Goal: Contribute content: Add original content to the website for others to see

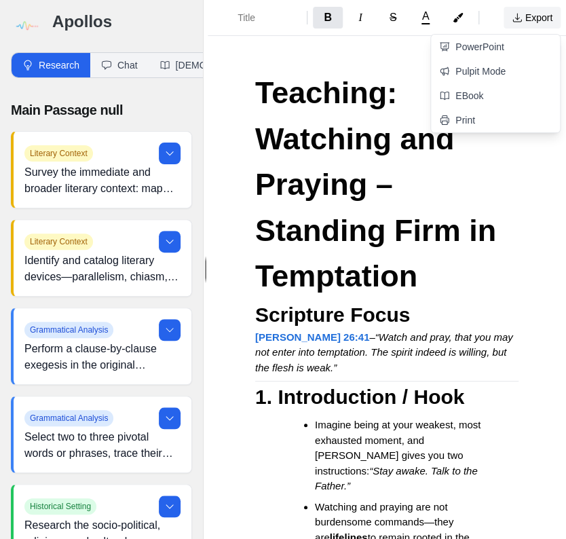
click at [519, 17] on button "Export" at bounding box center [532, 18] width 57 height 22
click at [479, 72] on link "Pulpit Mode" at bounding box center [495, 71] width 129 height 24
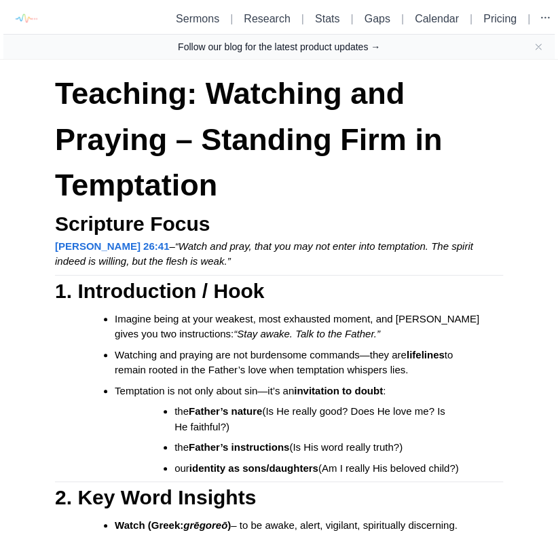
click at [299, 49] on link "Follow our blog for the latest product updates →" at bounding box center [279, 47] width 202 height 14
click at [519, 48] on icon "Close banner" at bounding box center [538, 46] width 11 height 11
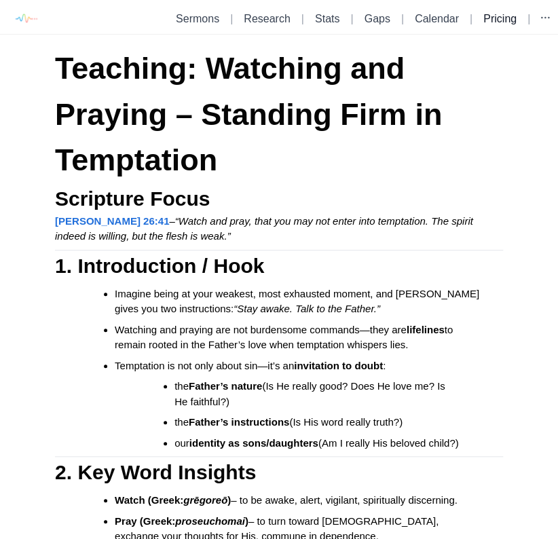
click at [485, 15] on link "Pricing" at bounding box center [499, 19] width 33 height 12
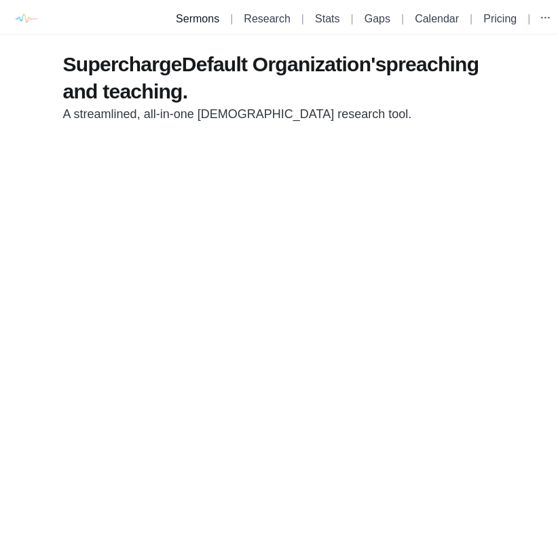
click at [184, 16] on link "Sermons" at bounding box center [197, 19] width 43 height 12
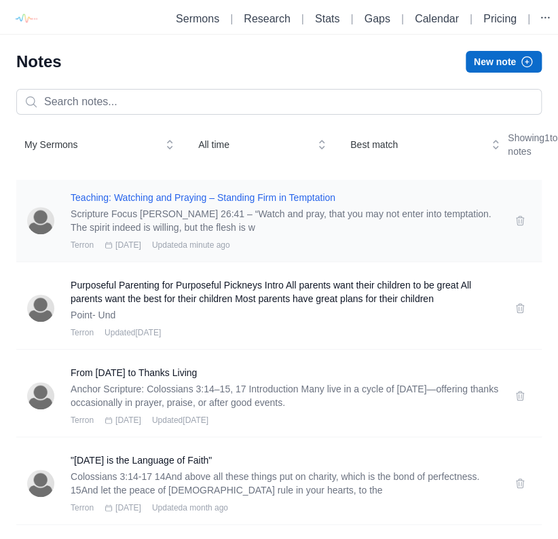
click at [272, 204] on h3 "Teaching: Watching and Praying – Standing Firm in Temptation" at bounding box center [285, 198] width 428 height 14
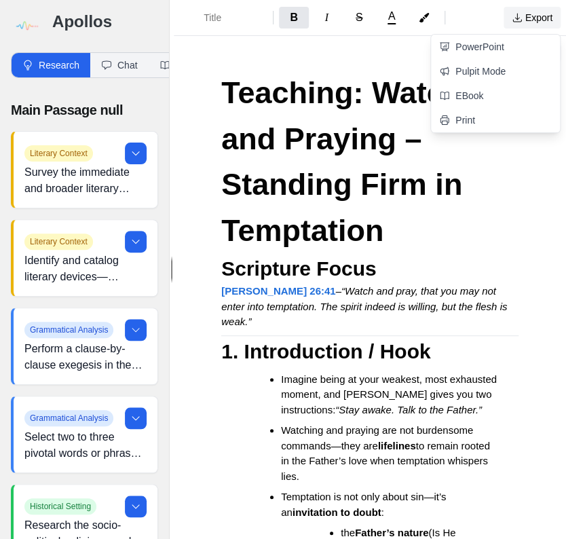
click at [519, 21] on button "Export" at bounding box center [532, 18] width 57 height 22
click at [494, 74] on link "Pulpit Mode" at bounding box center [495, 71] width 129 height 24
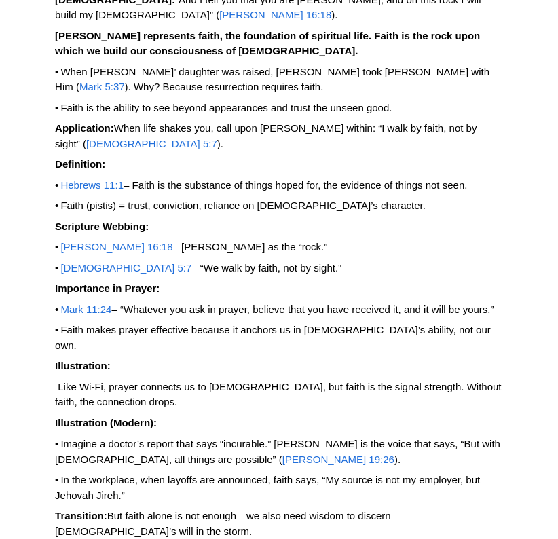
scroll to position [3038, 0]
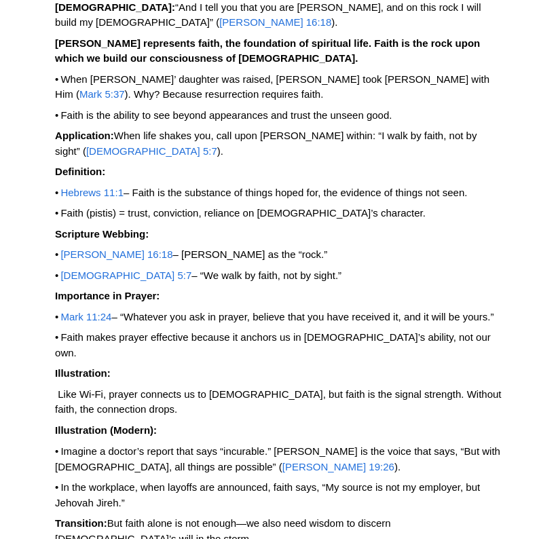
click at [282, 460] on span "[PERSON_NAME] 19:26" at bounding box center [338, 466] width 112 height 12
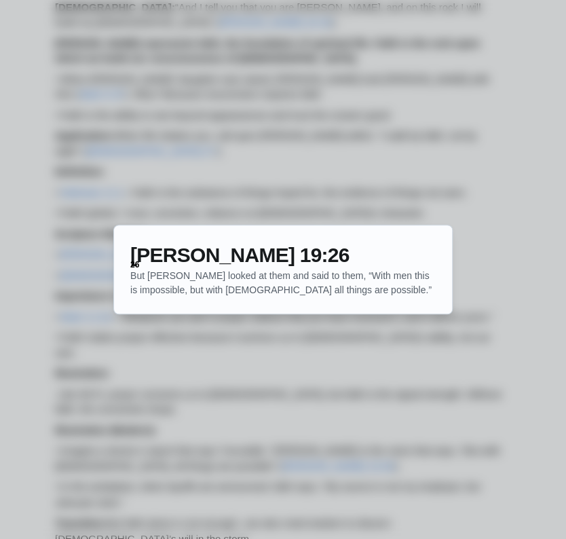
click at [513, 299] on div at bounding box center [283, 269] width 566 height 539
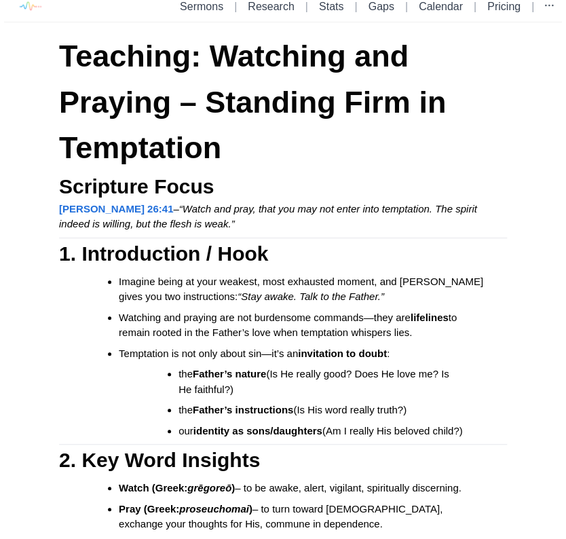
scroll to position [0, 0]
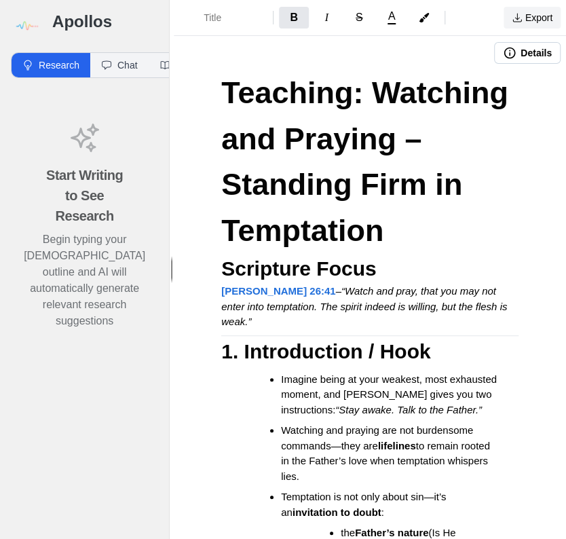
click at [519, 19] on button "Export" at bounding box center [532, 18] width 57 height 22
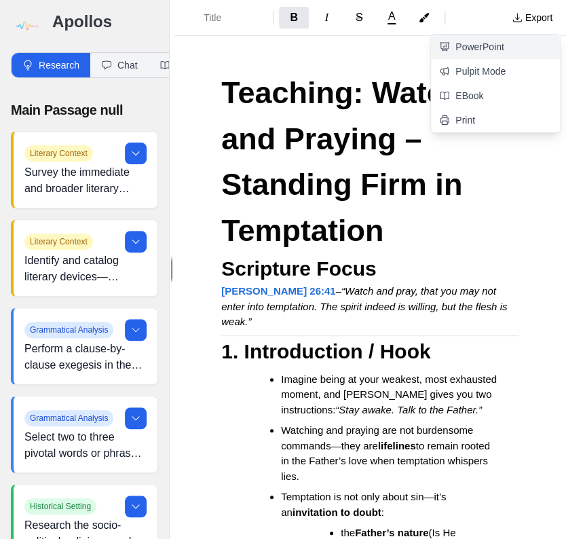
click at [478, 51] on link "PowerPoint" at bounding box center [495, 47] width 129 height 24
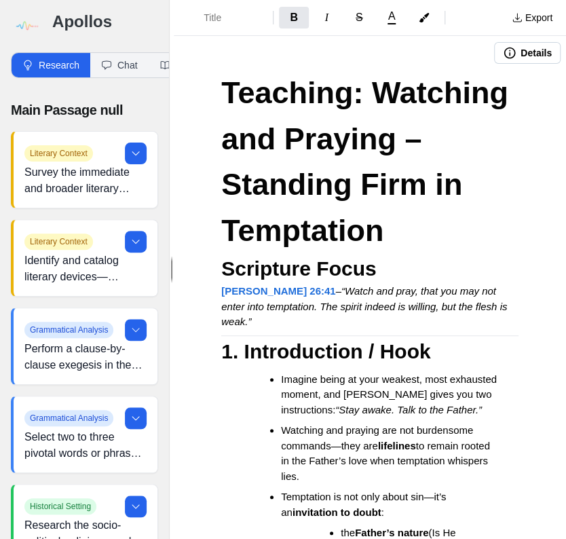
click at [302, 54] on div at bounding box center [336, 53] width 315 height 22
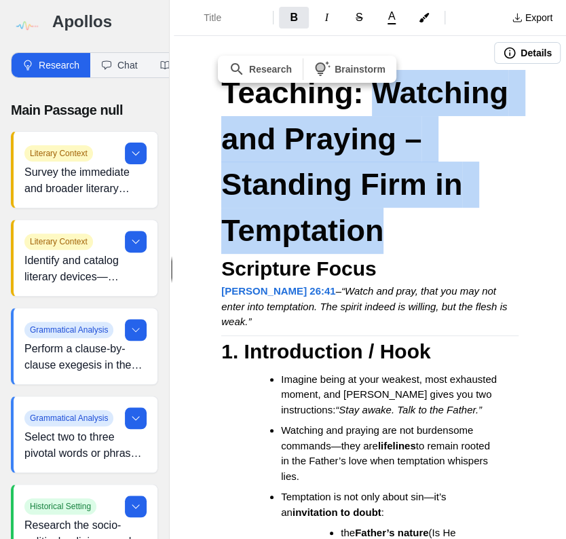
drag, startPoint x: 220, startPoint y: 136, endPoint x: 549, endPoint y: 228, distance: 341.3
copy strong "Watching and Praying – Standing Firm in Temptation"
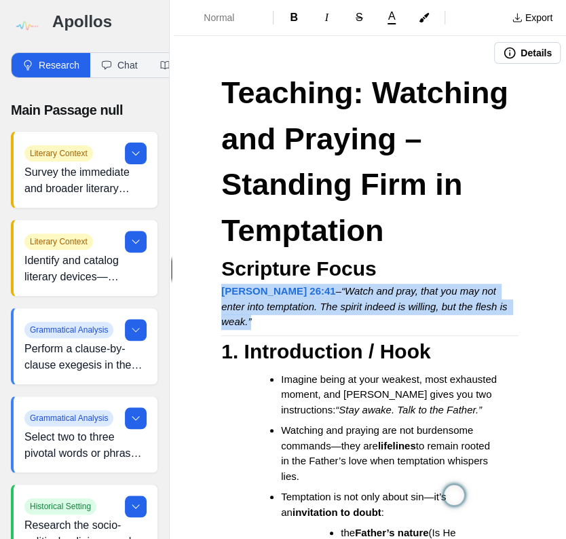
drag, startPoint x: 223, startPoint y: 291, endPoint x: 297, endPoint y: 322, distance: 81.0
click at [297, 322] on p "Matthew 26:41 – “Watch and pray, that you may not enter into temptation. The sp…" at bounding box center [369, 307] width 297 height 46
copy p "Matthew 26:41 – “Watch and pray, that you may not enter into temptation. The sp…"
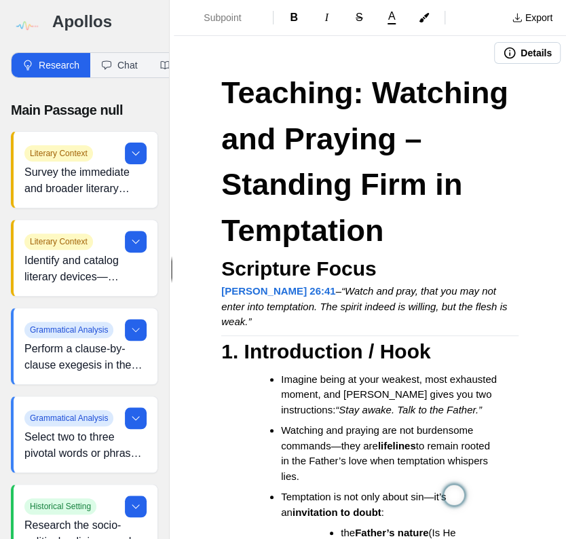
click at [441, 261] on h3 "Scripture Focus" at bounding box center [369, 268] width 297 height 31
click at [441, 279] on h3 "Scripture Focus" at bounding box center [369, 268] width 297 height 31
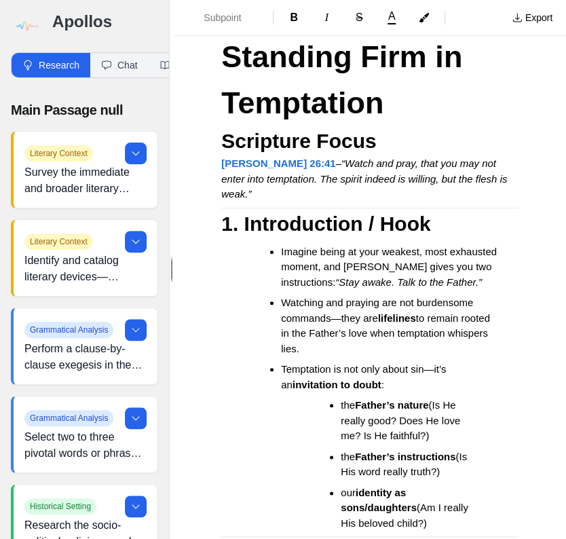
scroll to position [163, 0]
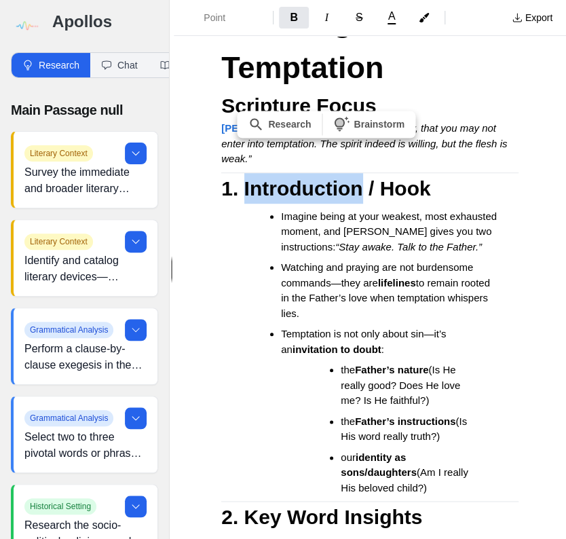
drag, startPoint x: 240, startPoint y: 186, endPoint x: 362, endPoint y: 187, distance: 122.2
click at [362, 187] on strong "1. Introduction / Hook" at bounding box center [325, 188] width 209 height 22
copy strong "Introduction"
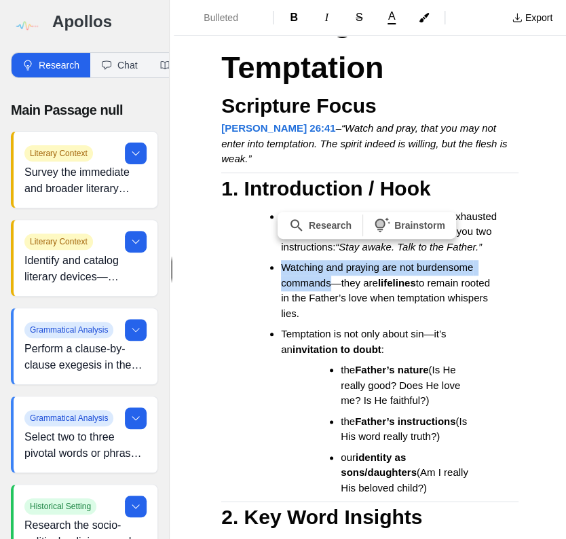
drag, startPoint x: 279, startPoint y: 280, endPoint x: 331, endPoint y: 296, distance: 54.8
click at [331, 296] on ul "Imagine being at your weakest, most exhausted moment, and Jesus gives you two i…" at bounding box center [375, 352] width 287 height 287
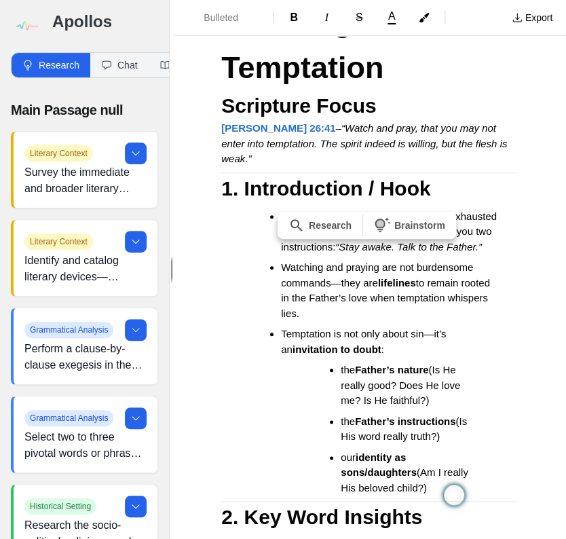
click at [509, 305] on ul "Imagine being at your weakest, most exhausted moment, and Jesus gives you two i…" at bounding box center [375, 352] width 287 height 287
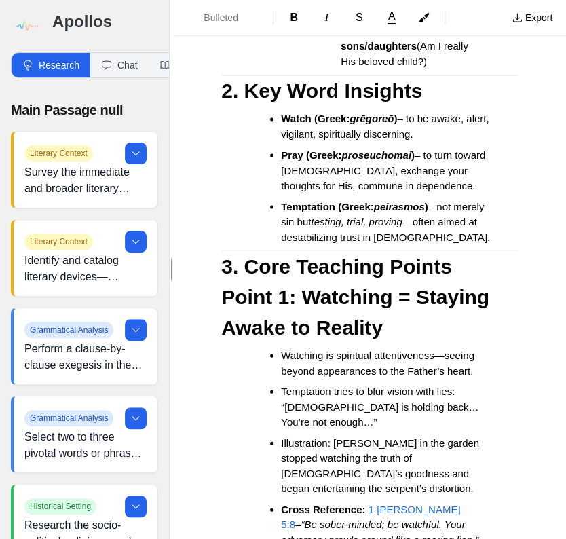
scroll to position [543, 0]
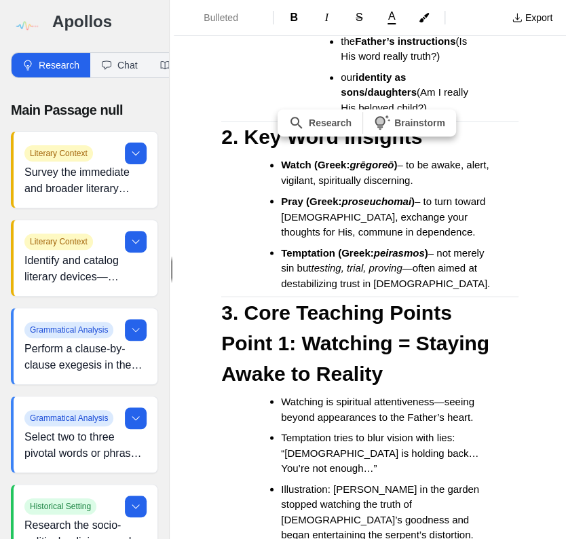
drag, startPoint x: 282, startPoint y: 177, endPoint x: 481, endPoint y: 193, distance: 199.6
click at [481, 188] on li "Watch (Greek: grēgoreō ) – to be awake, alert, vigilant, spiritually discerning." at bounding box center [389, 173] width 216 height 31
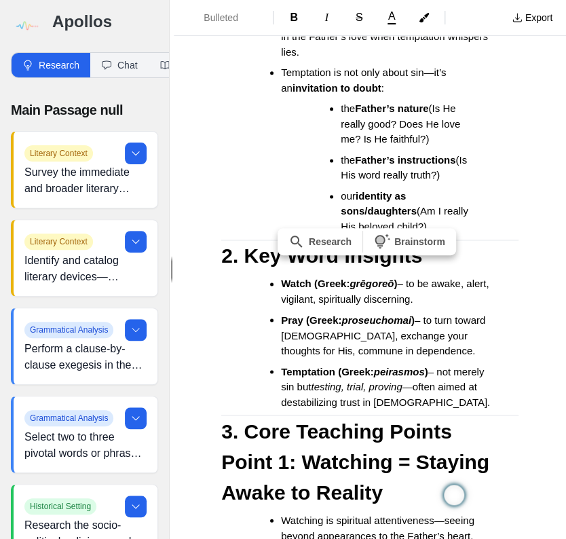
scroll to position [435, 0]
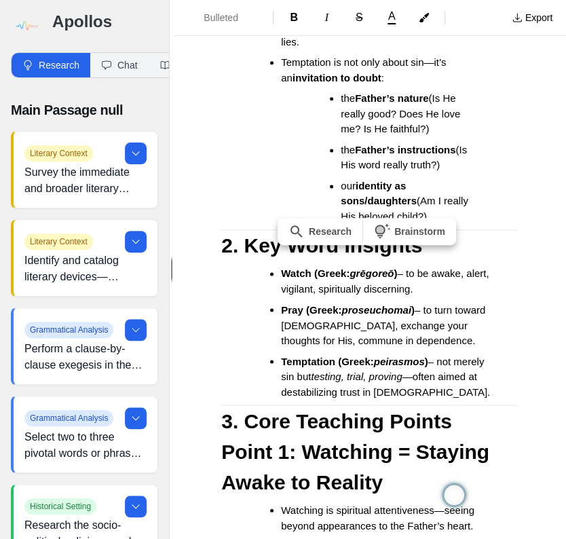
click at [337, 295] on span "– to be awake, alert, vigilant, spiritually discerning." at bounding box center [386, 281] width 210 height 27
drag, startPoint x: 281, startPoint y: 288, endPoint x: 429, endPoint y: 301, distance: 148.6
click at [458, 297] on li "Watch (Greek: grēgoreō ) – to be awake, alert, vigilant, spiritually discerning." at bounding box center [389, 281] width 216 height 31
copy li "Watch (Greek: grēgoreō ) – to be awake, alert, vigilant, spiritually discerning."
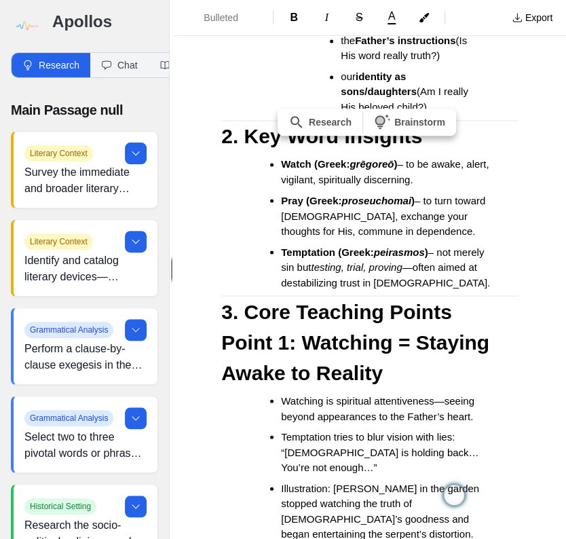
scroll to position [597, 0]
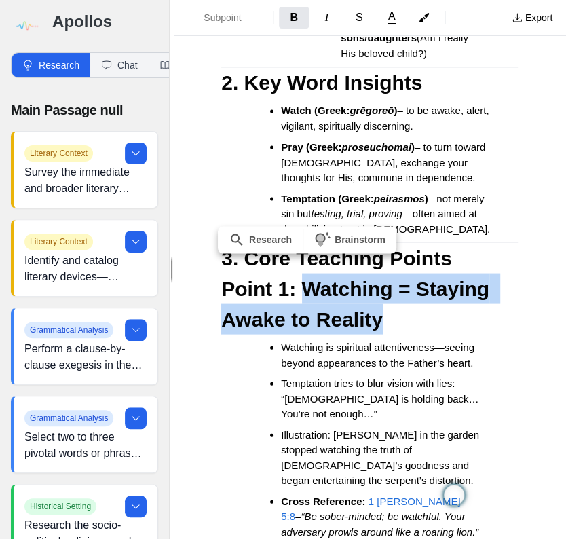
drag, startPoint x: 298, startPoint y: 305, endPoint x: 405, endPoint y: 334, distance: 110.5
click at [405, 334] on h3 "Point 1: Watching = Staying Awake to Reality" at bounding box center [369, 303] width 297 height 61
drag, startPoint x: 301, startPoint y: 303, endPoint x: 401, endPoint y: 331, distance: 103.8
click at [401, 331] on h3 "Point 1: Watching = Staying Awake to Reality" at bounding box center [369, 303] width 297 height 61
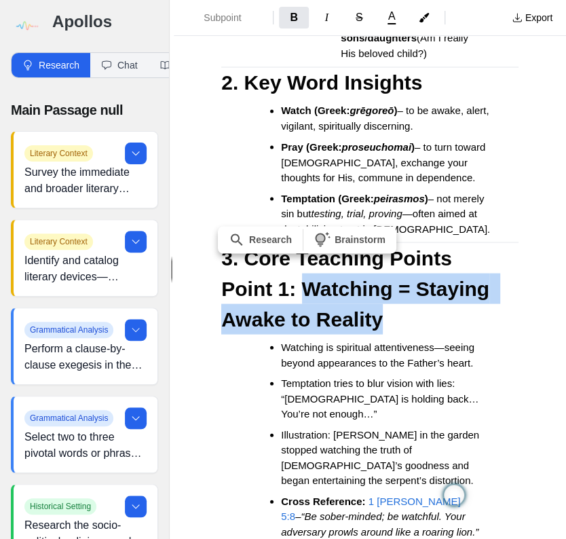
copy strong "Watching = Staying Awake to Reality"
click at [431, 334] on h3 "Point 1: Watching = Staying Awake to Reality" at bounding box center [369, 303] width 297 height 61
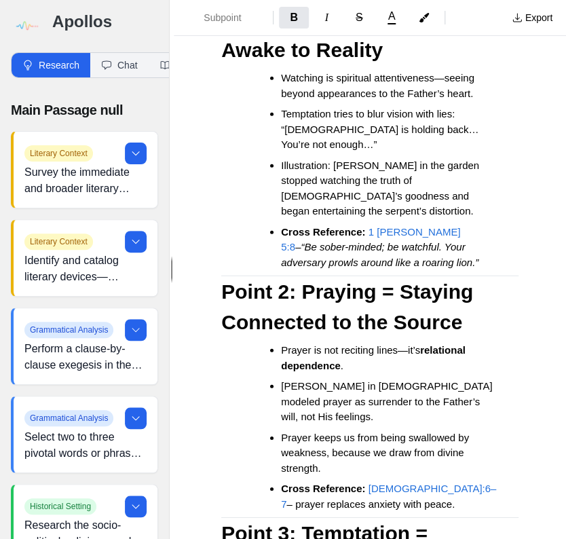
scroll to position [869, 0]
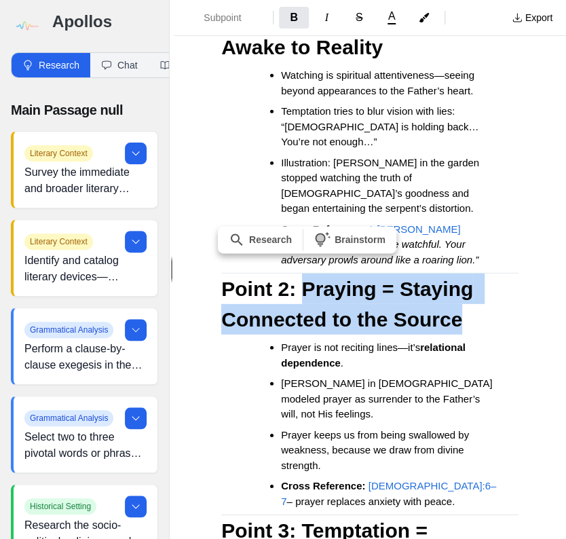
drag, startPoint x: 301, startPoint y: 300, endPoint x: 484, endPoint y: 331, distance: 185.3
click at [484, 331] on h3 "Point 2: Praying = Staying Connected to the Source" at bounding box center [369, 304] width 297 height 61
drag, startPoint x: 304, startPoint y: 303, endPoint x: 474, endPoint y: 337, distance: 173.0
click at [474, 335] on h3 "Point 2: Praying = Staying Connected to the Source" at bounding box center [369, 304] width 297 height 61
copy strong "Praying = Staying Connected to the Source"
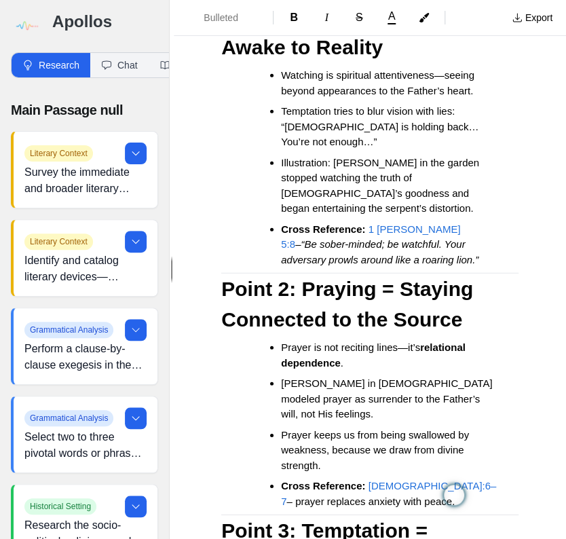
click at [251, 403] on ul "Prayer is not reciting lines—it’s relational dependence . Jesus in Gethsemane m…" at bounding box center [375, 424] width 287 height 169
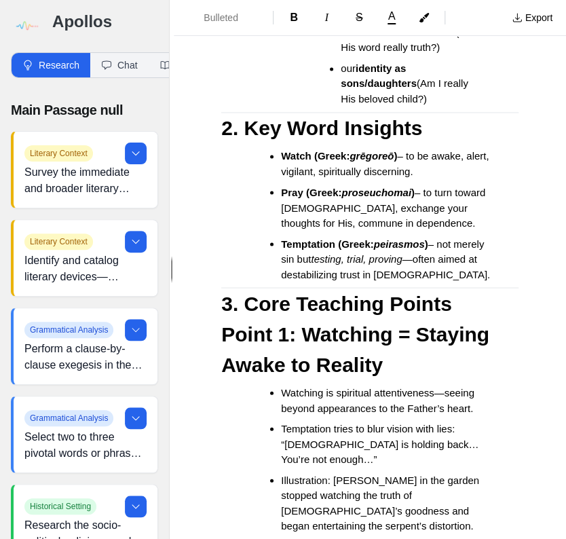
scroll to position [543, 0]
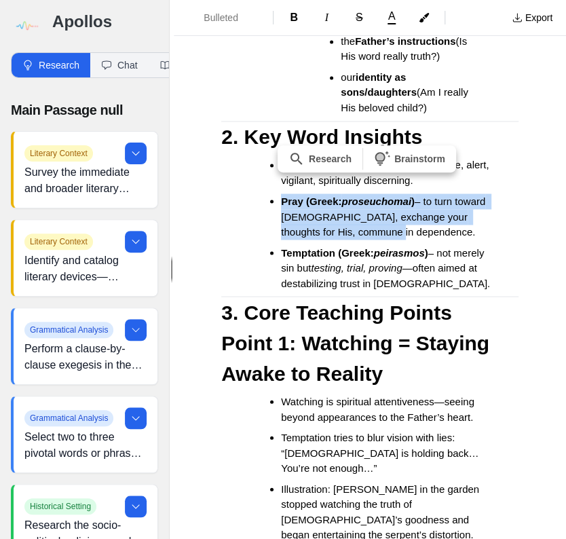
drag, startPoint x: 280, startPoint y: 217, endPoint x: 455, endPoint y: 241, distance: 176.8
click at [455, 241] on ul "Watch (Greek: grēgoreō ) – to be awake, alert, vigilant, spiritually discerning…" at bounding box center [375, 224] width 287 height 133
copy li "Pray (Greek: proseuchomai ) – to turn toward God, exchange your thoughts for Hi…"
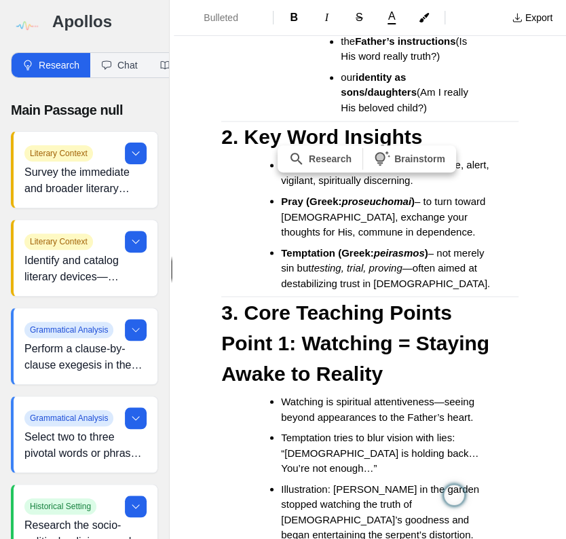
click at [481, 316] on h2 "3. Core Teaching Points" at bounding box center [369, 312] width 297 height 31
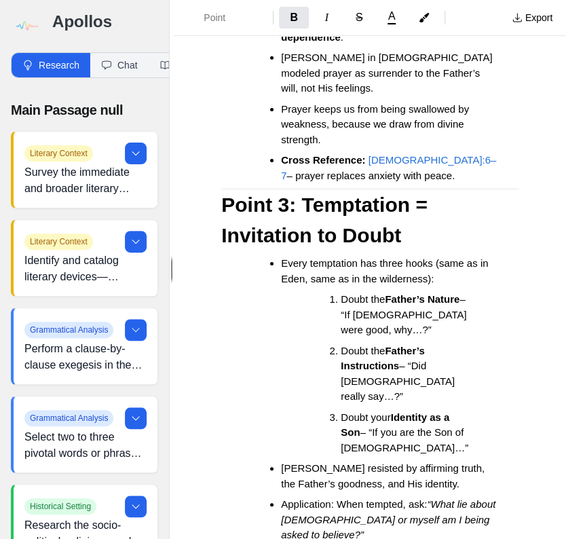
scroll to position [1249, 0]
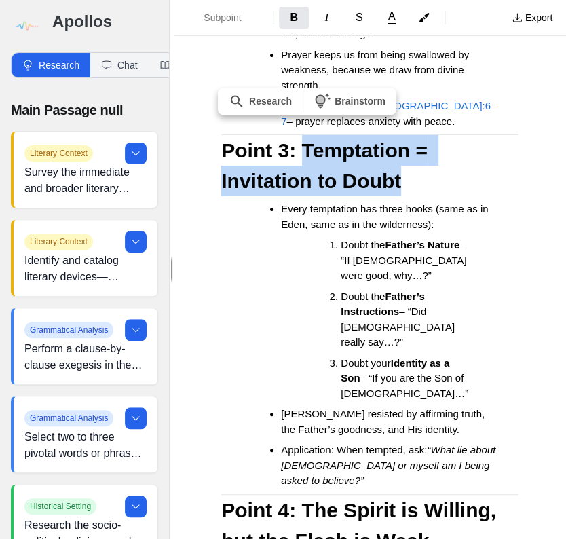
drag, startPoint x: 303, startPoint y: 163, endPoint x: 425, endPoint y: 191, distance: 124.7
click at [425, 191] on h3 "Point 3: Temptation = Invitation to Doubt" at bounding box center [369, 165] width 297 height 61
copy strong "Temptation = Invitation to Doubt"
click at [450, 193] on h3 "Point 3: Temptation = Invitation to Doubt" at bounding box center [369, 165] width 297 height 61
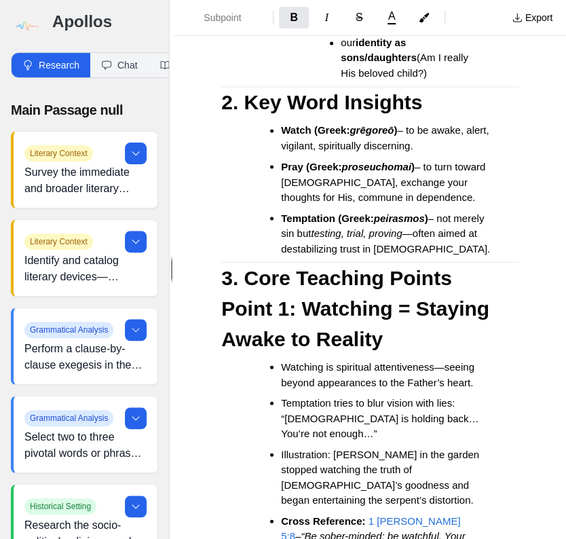
scroll to position [597, 0]
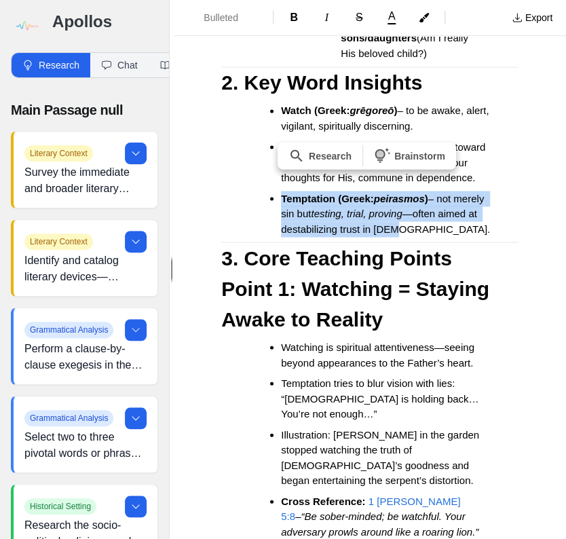
drag, startPoint x: 274, startPoint y: 209, endPoint x: 489, endPoint y: 245, distance: 217.5
click at [489, 236] on ul "Watch (Greek: grēgoreō ) – to be awake, alert, vigilant, spiritually discerning…" at bounding box center [375, 169] width 287 height 133
copy li "Temptation (Greek: peirasmos ) – not merely sin but testing, trial, proving —of…"
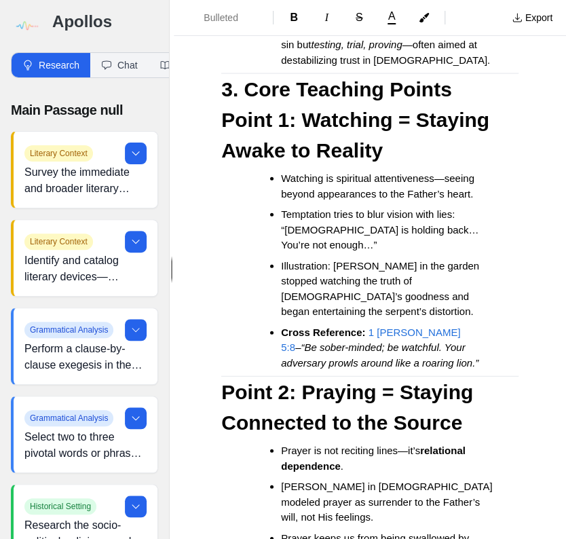
scroll to position [815, 0]
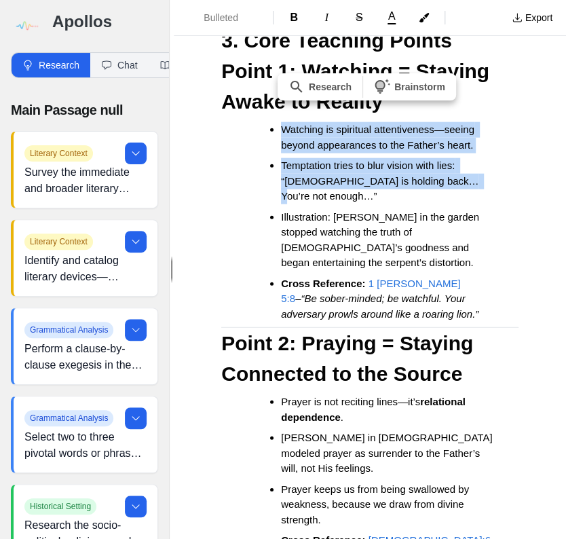
drag, startPoint x: 266, startPoint y: 144, endPoint x: 318, endPoint y: 203, distance: 78.9
click at [316, 203] on ul "Watching is spiritual attentiveness—seeing beyond appearances to the Father’s h…" at bounding box center [375, 222] width 287 height 200
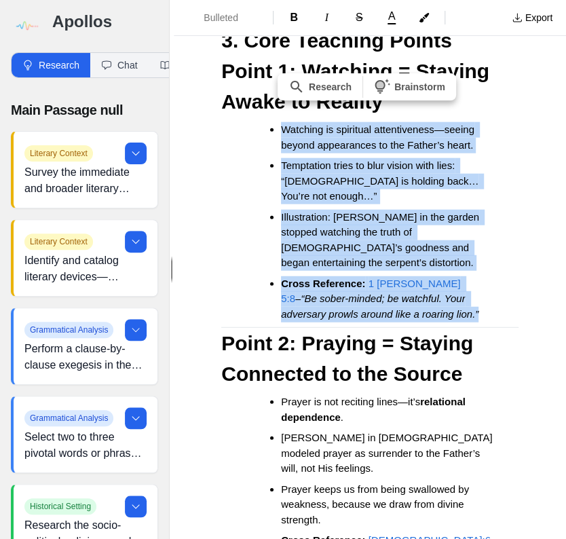
drag, startPoint x: 258, startPoint y: 141, endPoint x: 477, endPoint y: 333, distance: 291.1
click at [477, 322] on ul "Watching is spiritual attentiveness—seeing beyond appearances to the Father’s h…" at bounding box center [375, 222] width 287 height 200
copy ul "Watching is spiritual attentiveness—seeing beyond appearances to the Father’s h…"
drag, startPoint x: 187, startPoint y: 310, endPoint x: 198, endPoint y: 307, distance: 11.2
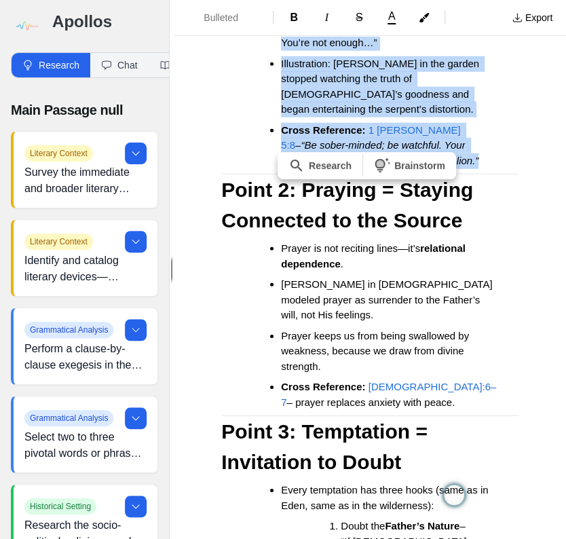
scroll to position [1032, 0]
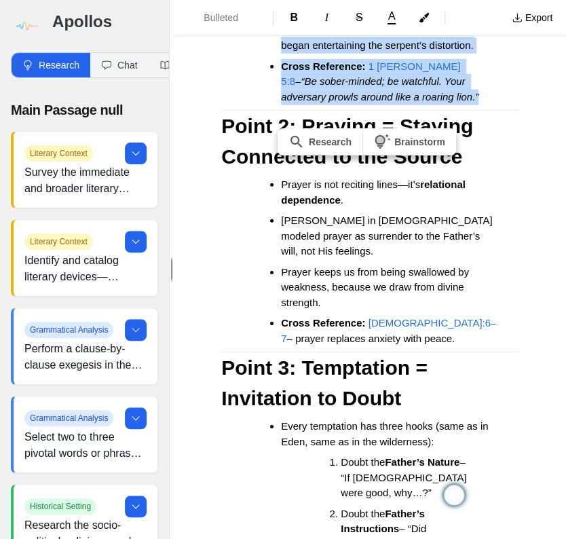
drag, startPoint x: 267, startPoint y: 200, endPoint x: 485, endPoint y: 359, distance: 270.1
click at [485, 346] on ul "Prayer is not reciting lines—it’s relational dependence . Jesus in Gethsemane m…" at bounding box center [375, 261] width 287 height 169
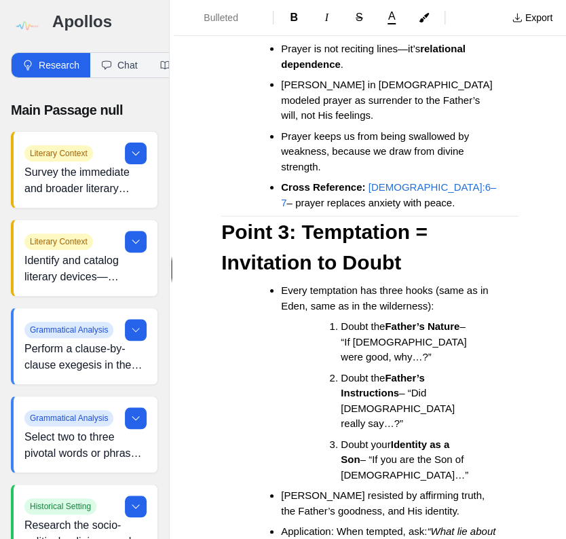
scroll to position [1195, 0]
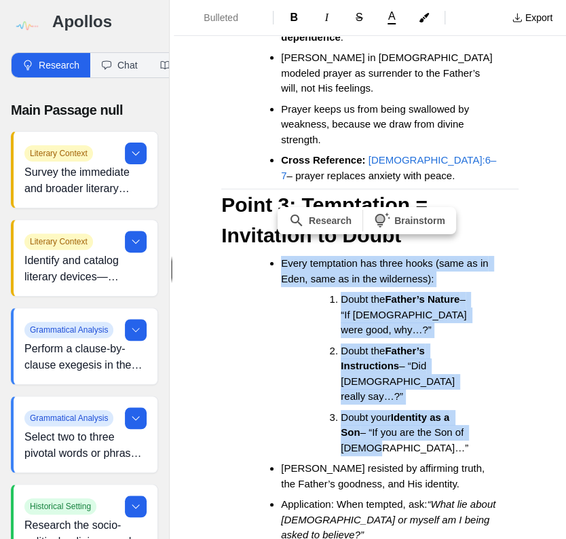
drag, startPoint x: 269, startPoint y: 279, endPoint x: 471, endPoint y: 440, distance: 258.0
click at [471, 440] on ul "Every temptation has three hooks (same as in Eden, same as in the wilderness): …" at bounding box center [375, 399] width 287 height 287
click at [261, 331] on ul "Every temptation has three hooks (same as in Eden, same as in the wilderness): …" at bounding box center [375, 399] width 287 height 287
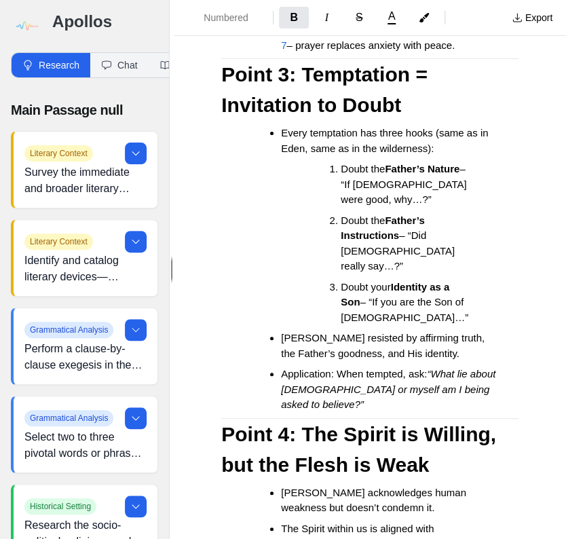
scroll to position [1358, 0]
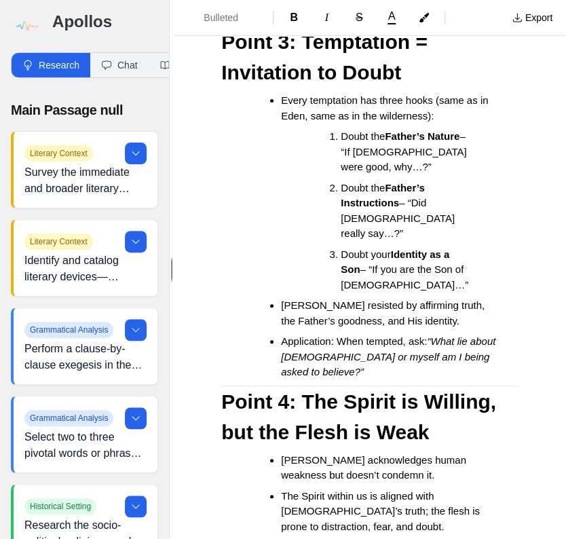
click at [268, 306] on ul "Every temptation has three hooks (same as in Eden, same as in the wilderness): …" at bounding box center [375, 236] width 287 height 287
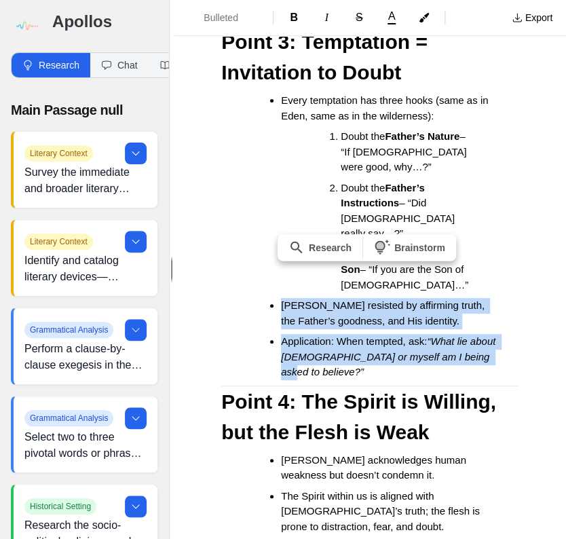
drag, startPoint x: 282, startPoint y: 304, endPoint x: 344, endPoint y: 372, distance: 92.3
click at [344, 372] on ul "Every temptation has three hooks (same as in Eden, same as in the wilderness): …" at bounding box center [375, 236] width 287 height 287
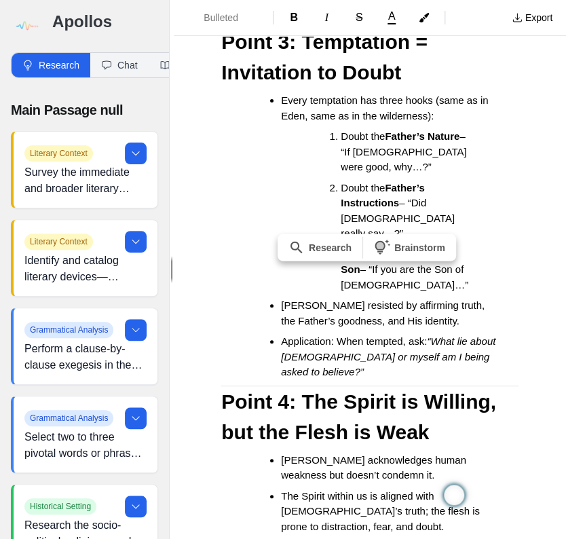
click at [464, 287] on li "Doubt your Identity as a Son – “If you are the Son of God…”" at bounding box center [408, 270] width 134 height 46
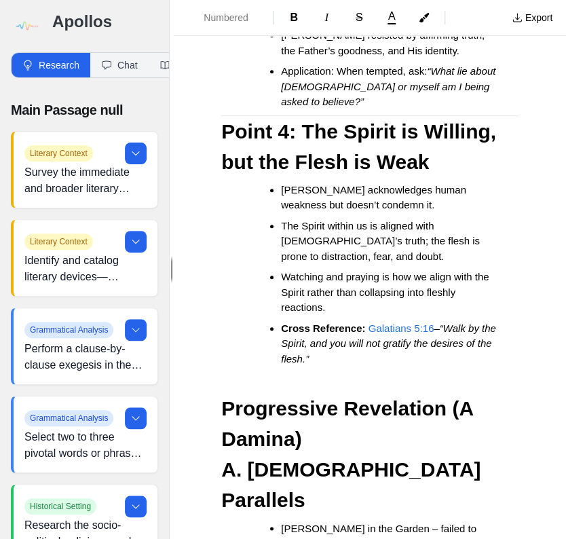
scroll to position [1629, 0]
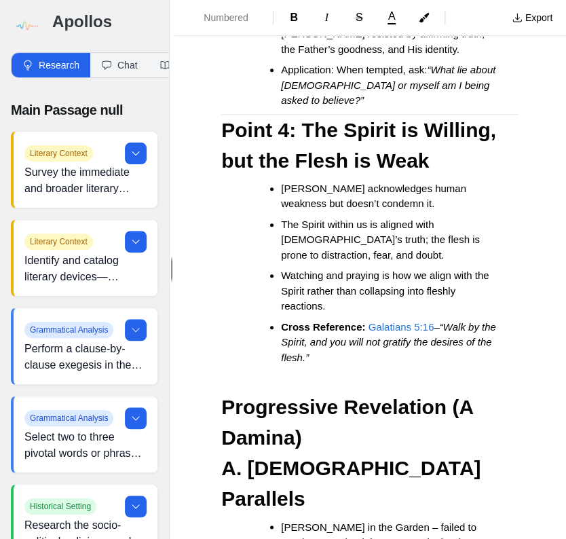
click at [308, 125] on strong "Point 4: The Spirit is Willing, but the Flesh is Weak" at bounding box center [361, 145] width 280 height 53
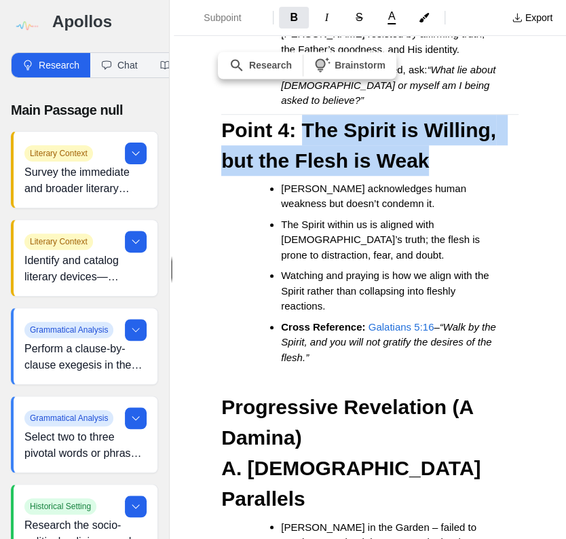
drag, startPoint x: 305, startPoint y: 127, endPoint x: 443, endPoint y: 158, distance: 141.3
click at [443, 158] on h3 "Point 4: The Spirit is Willing, but the Flesh is Weak" at bounding box center [369, 145] width 297 height 61
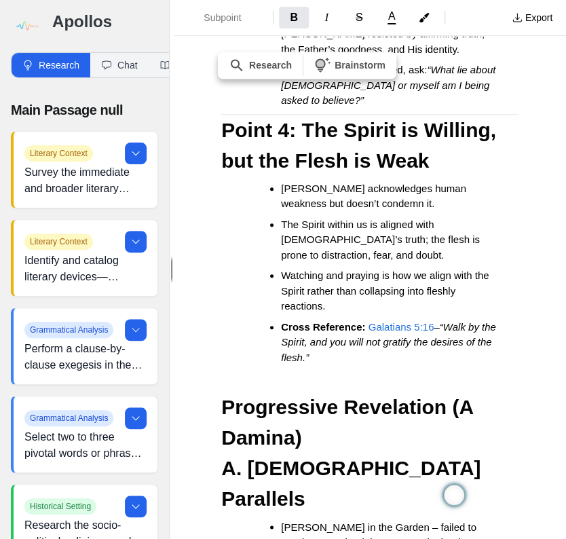
drag, startPoint x: 234, startPoint y: 210, endPoint x: 242, endPoint y: 208, distance: 8.9
click at [234, 210] on ul "Jesus acknowledges human weakness but doesn’t condemn it. The Spirit within us …" at bounding box center [375, 273] width 287 height 185
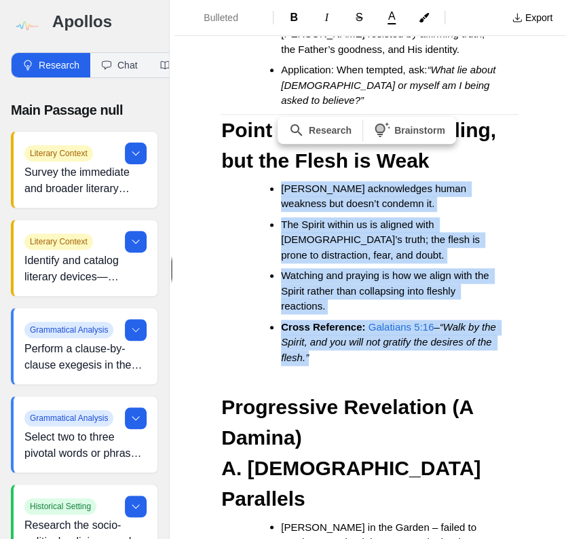
drag, startPoint x: 267, startPoint y: 187, endPoint x: 407, endPoint y: 363, distance: 225.2
click at [407, 363] on ul "Jesus acknowledges human weakness but doesn’t condemn it. The Spirit within us …" at bounding box center [375, 273] width 287 height 185
click at [437, 377] on p at bounding box center [369, 379] width 297 height 16
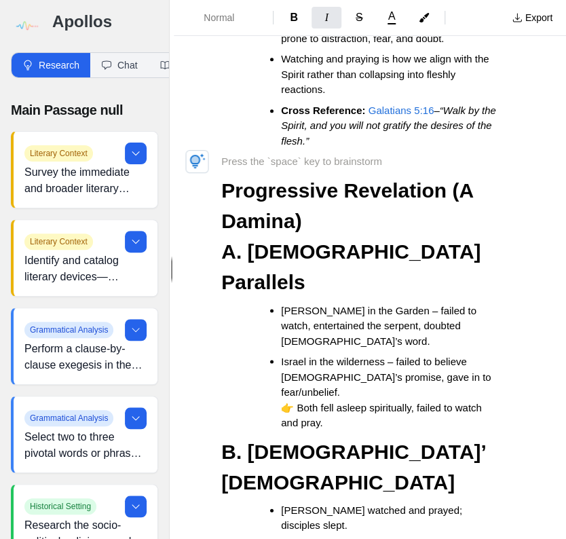
scroll to position [1847, 0]
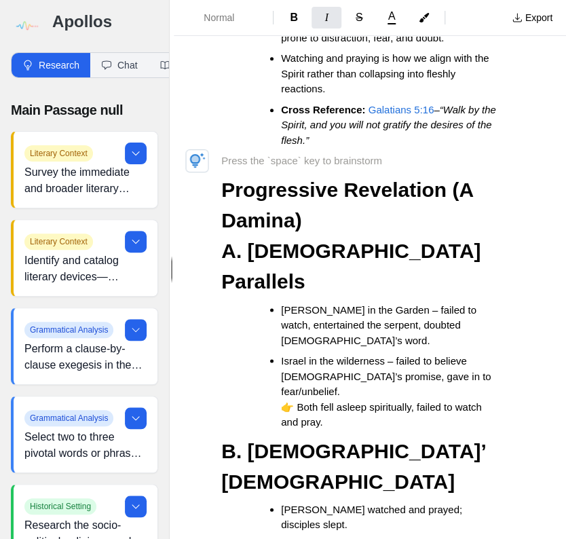
click at [351, 217] on h2 "Progressive Revelation (A Damina)" at bounding box center [369, 204] width 297 height 61
click at [352, 227] on h2 "Progressive Revelation (A Damina)" at bounding box center [369, 204] width 297 height 61
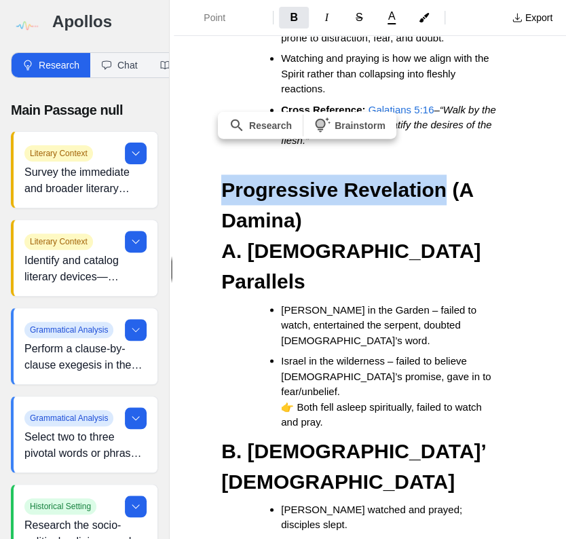
drag, startPoint x: 221, startPoint y: 193, endPoint x: 451, endPoint y: 184, distance: 230.3
click at [451, 184] on h2 "Progressive Revelation (A Damina)" at bounding box center [369, 204] width 297 height 61
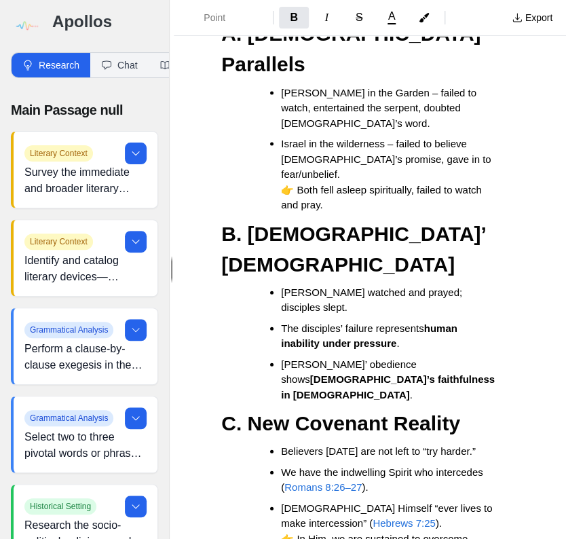
scroll to position [2118, 0]
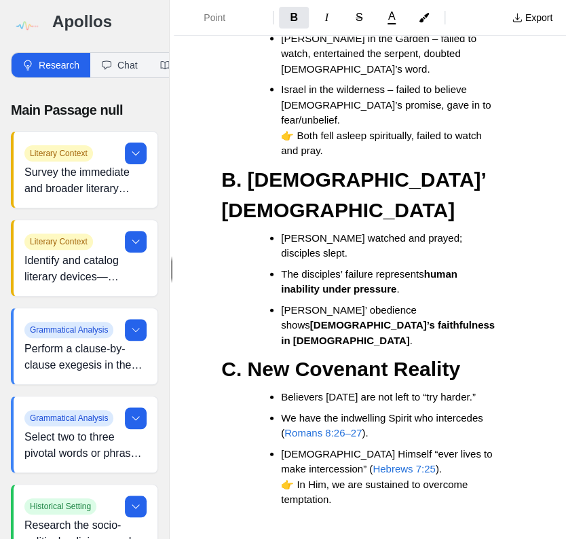
click at [393, 513] on h2 at bounding box center [369, 528] width 297 height 31
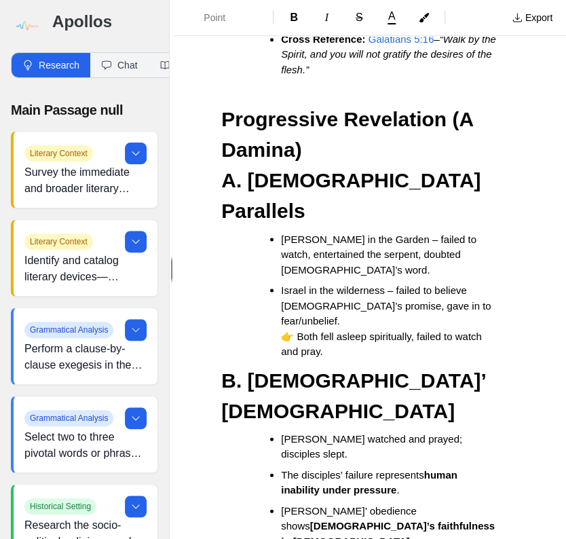
scroll to position [1901, 0]
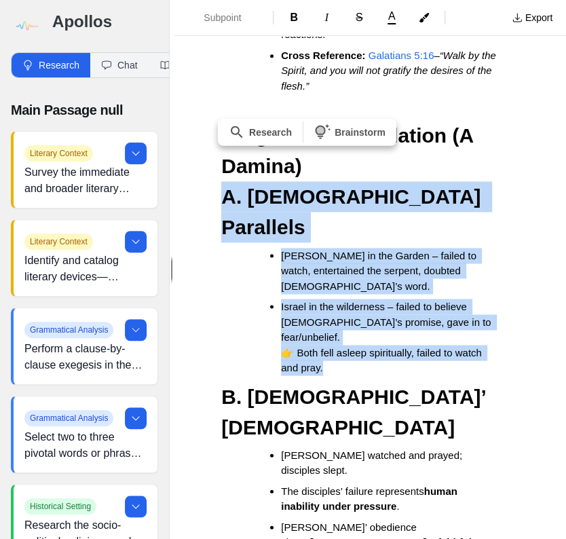
drag, startPoint x: 219, startPoint y: 195, endPoint x: 408, endPoint y: 319, distance: 226.0
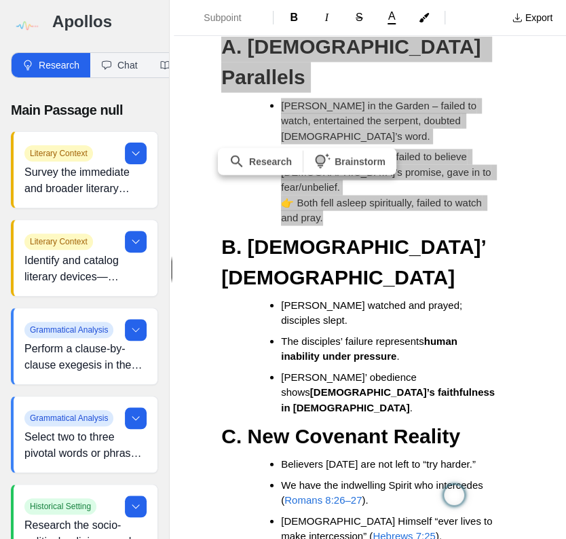
scroll to position [2064, 0]
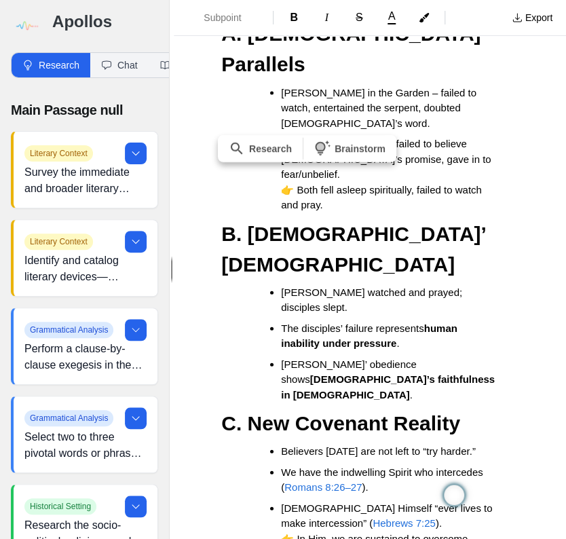
click at [238, 443] on ul "Believers today are not left to “try harder.” We have the indwelling Spirit who…" at bounding box center [375, 502] width 287 height 118
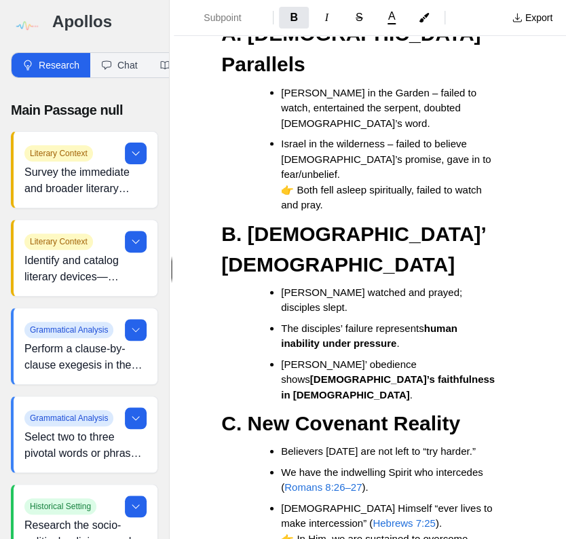
click at [221, 218] on h3 "B. [DEMOGRAPHIC_DATA]’ [DEMOGRAPHIC_DATA]" at bounding box center [369, 248] width 297 height 61
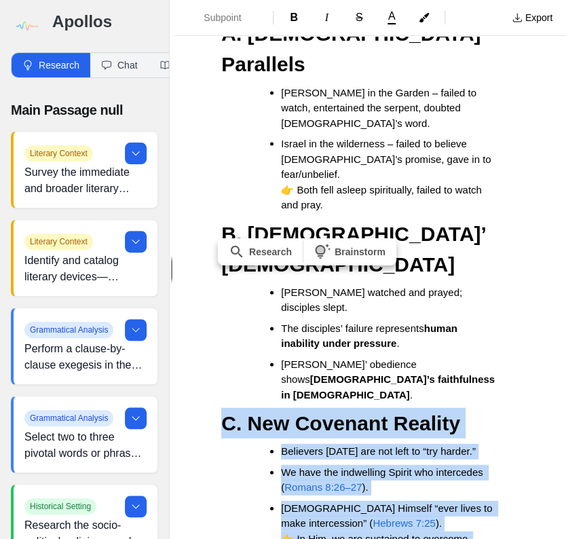
drag, startPoint x: 224, startPoint y: 316, endPoint x: 375, endPoint y: 448, distance: 200.6
click at [232, 443] on ul "Believers today are not left to “try harder.” We have the indwelling Spirit who…" at bounding box center [375, 502] width 287 height 118
drag, startPoint x: 244, startPoint y: 312, endPoint x: 353, endPoint y: 445, distance: 171.8
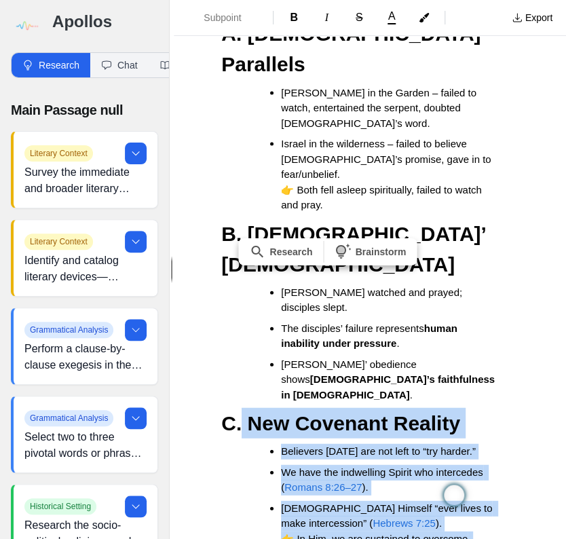
click at [248, 443] on ul "Believers today are not left to “try harder.” We have the indwelling Spirit who…" at bounding box center [375, 502] width 287 height 118
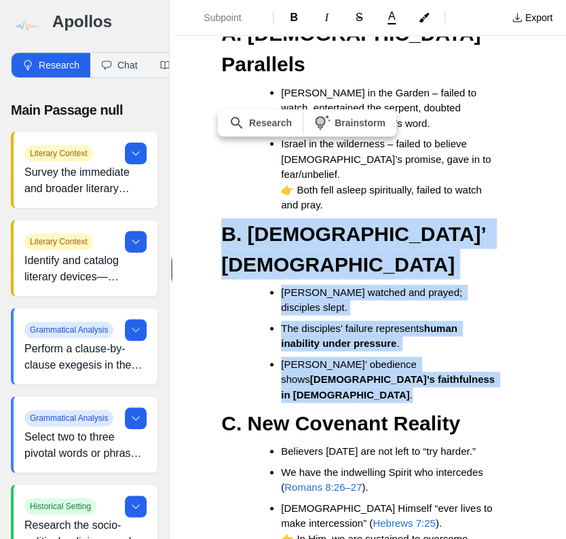
drag, startPoint x: 220, startPoint y: 187, endPoint x: 412, endPoint y: 284, distance: 215.0
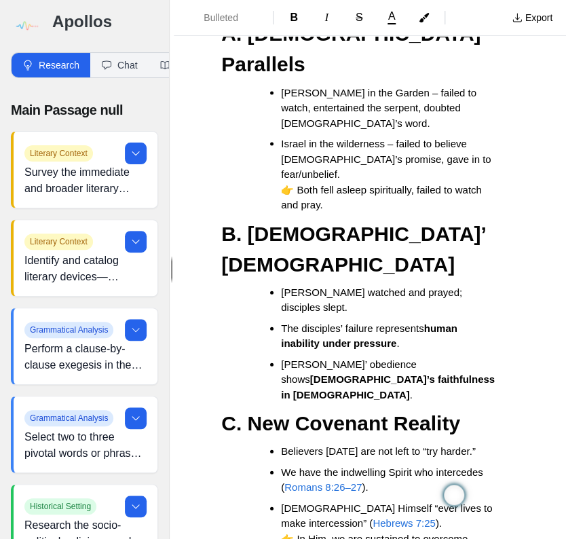
click at [248, 443] on ul "Believers today are not left to “try harder.” We have the indwelling Spirit who…" at bounding box center [375, 502] width 287 height 118
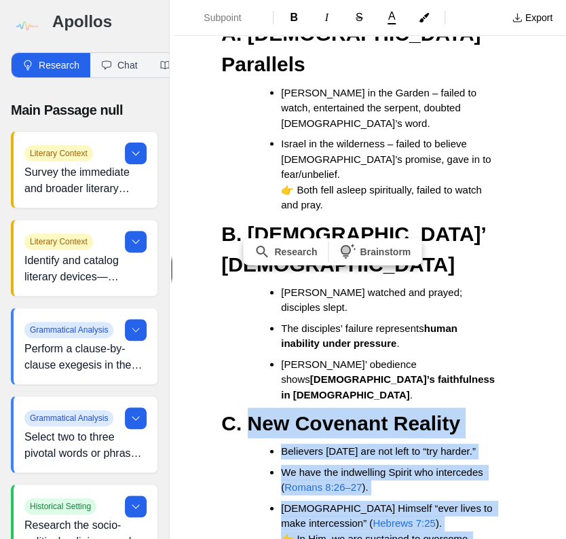
drag, startPoint x: 246, startPoint y: 318, endPoint x: 377, endPoint y: 448, distance: 184.8
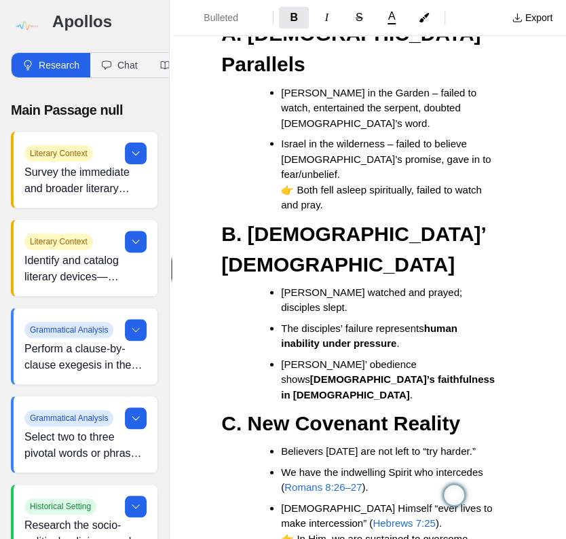
click at [452, 356] on li "Jesus’ obedience shows God’s faithfulness in Christ ." at bounding box center [389, 379] width 216 height 46
click at [466, 356] on li "Jesus’ obedience shows God’s faithfulness in Christ ." at bounding box center [389, 379] width 216 height 46
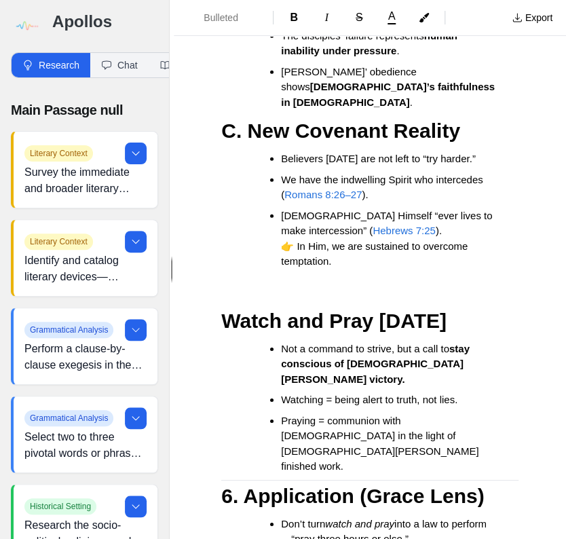
scroll to position [2390, 0]
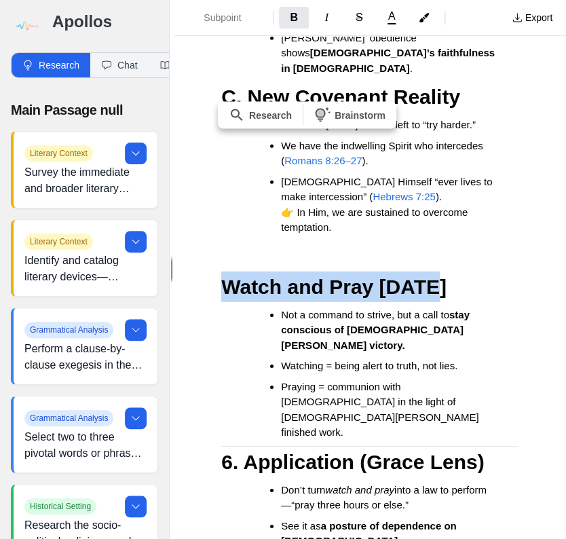
drag, startPoint x: 219, startPoint y: 176, endPoint x: 456, endPoint y: 182, distance: 237.0
click at [477, 272] on h3 "Watch and Pray [DATE]" at bounding box center [369, 287] width 297 height 31
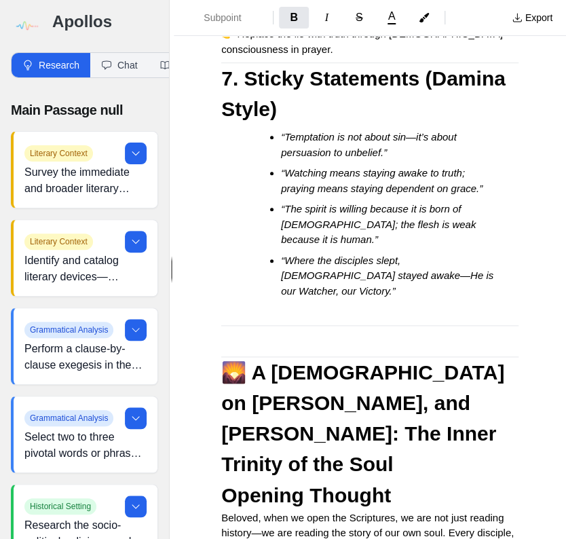
scroll to position [3096, 0]
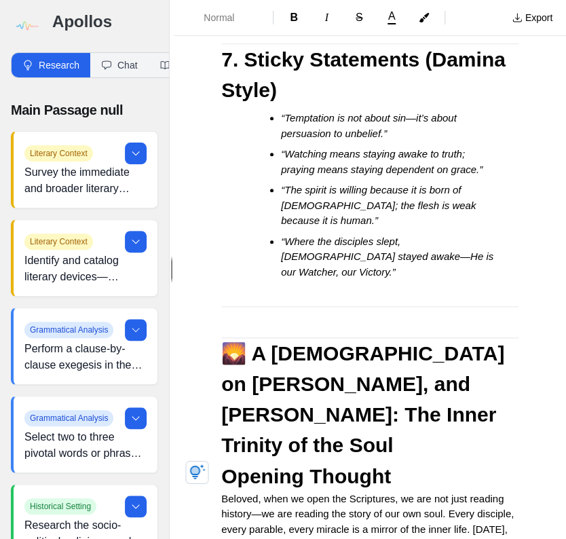
click at [441, 460] on div "Teaching: Watching and Praying – Standing Firm in Temptation Scripture Focus [P…" at bounding box center [370, 484] width 392 height 7020
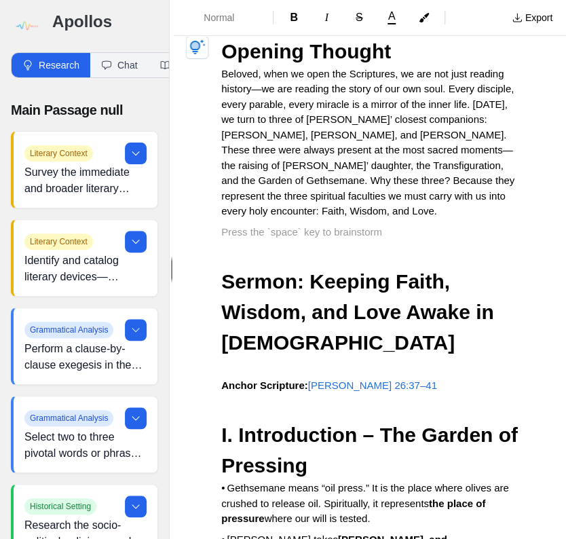
scroll to position [3531, 0]
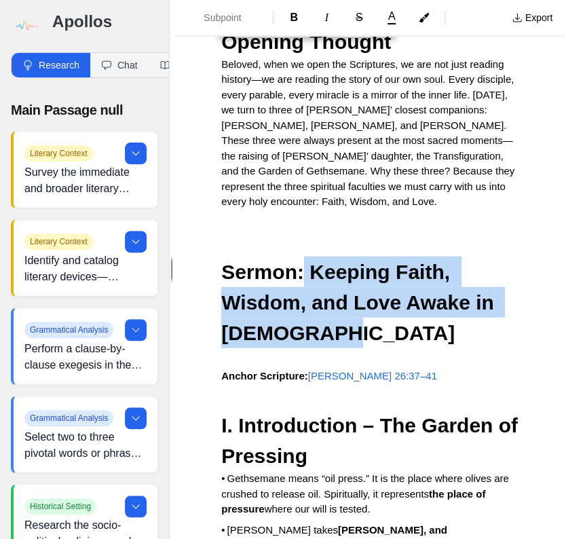
drag, startPoint x: 306, startPoint y: 83, endPoint x: 410, endPoint y: 147, distance: 122.5
click at [410, 256] on h3 "Sermon: Keeping Faith, Wisdom, and Love Awake in [DEMOGRAPHIC_DATA]" at bounding box center [369, 302] width 297 height 92
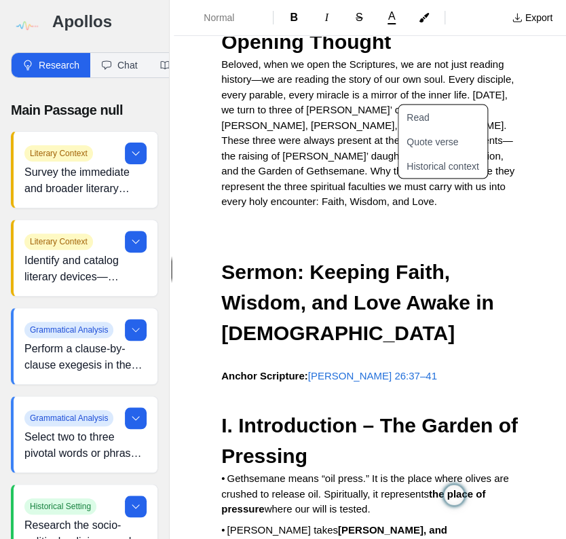
click at [447, 368] on p "Anchor Scripture: Matthew 26:37–41" at bounding box center [369, 376] width 297 height 16
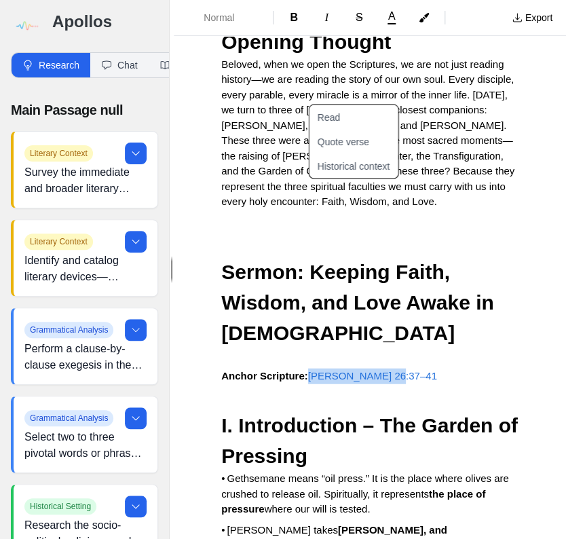
drag, startPoint x: 406, startPoint y: 191, endPoint x: 316, endPoint y: 196, distance: 89.7
click at [316, 368] on p "Anchor Scripture: Matthew 26:37–41" at bounding box center [369, 376] width 297 height 16
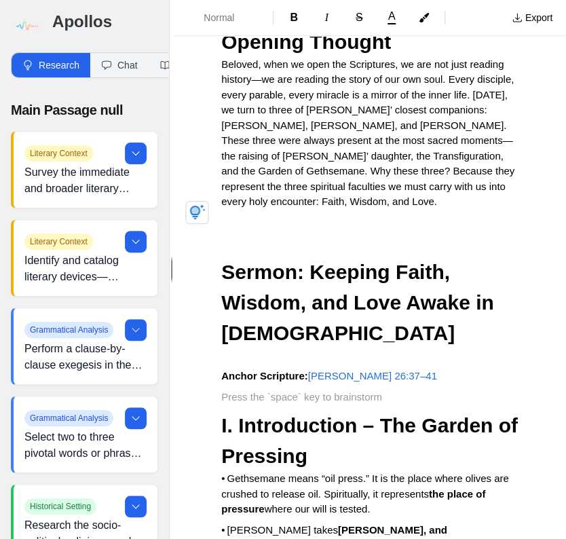
drag, startPoint x: 318, startPoint y: 201, endPoint x: 289, endPoint y: 206, distance: 29.0
click at [315, 203] on div "Teaching: Watching and Praying – Standing Firm in Temptation Scripture Focus [P…" at bounding box center [370, 49] width 392 height 7020
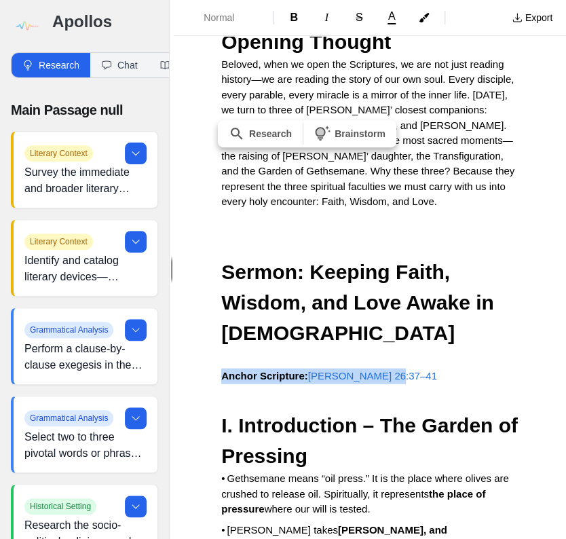
drag, startPoint x: 219, startPoint y: 189, endPoint x: 407, endPoint y: 194, distance: 188.1
click at [407, 194] on div "Teaching: Watching and Praying – Standing Firm in Temptation Scripture Focus [P…" at bounding box center [370, 49] width 392 height 7020
click at [413, 409] on h3 "I. Introduction – The Garden of Pressing" at bounding box center [369, 439] width 297 height 61
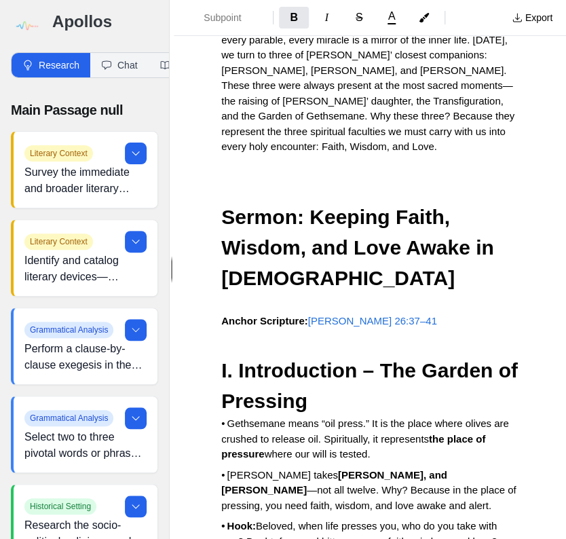
scroll to position [3639, 0]
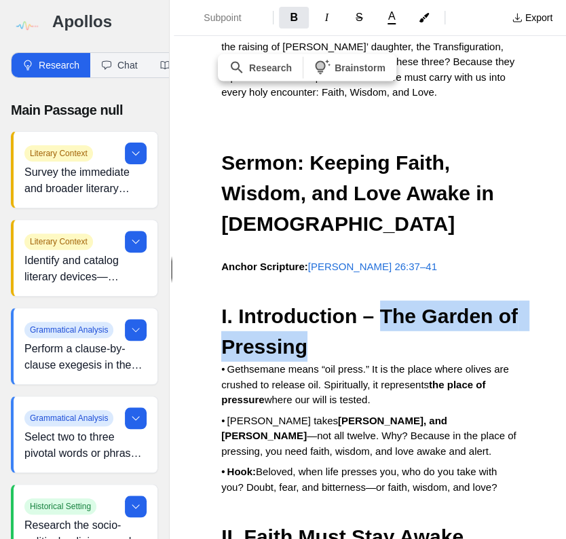
drag, startPoint x: 380, startPoint y: 131, endPoint x: 444, endPoint y: 162, distance: 70.8
click at [444, 301] on h3 "I. Introduction – The Garden of Pressing" at bounding box center [369, 331] width 297 height 61
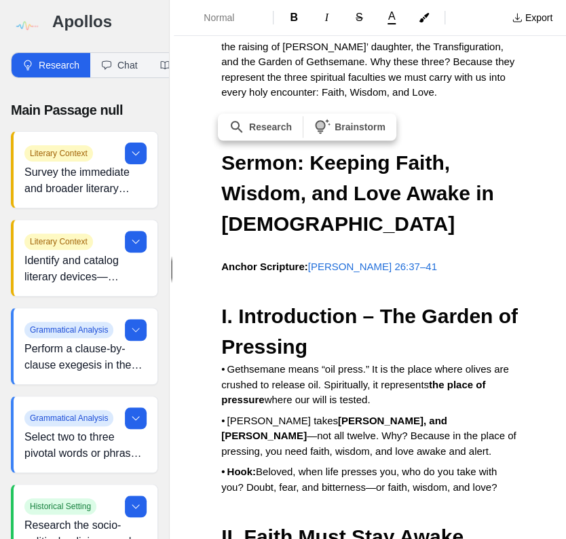
drag, startPoint x: 217, startPoint y: 183, endPoint x: 456, endPoint y: 215, distance: 241.0
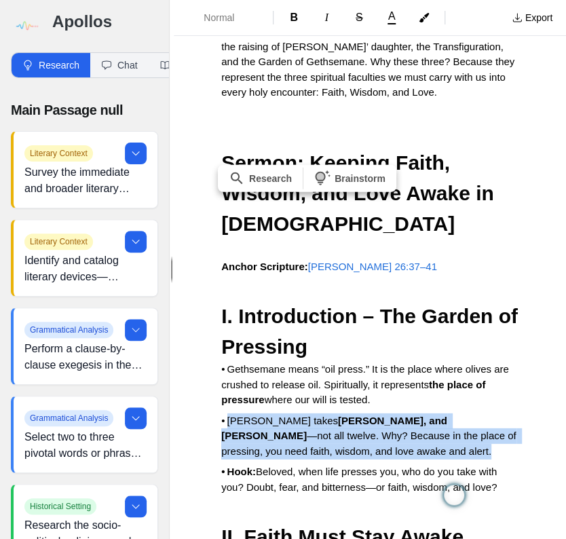
drag, startPoint x: 234, startPoint y: 236, endPoint x: 390, endPoint y: 270, distance: 159.7
click at [390, 413] on p "• Jesus takes Peter, James, and John —not all twelve. Why? Because in the place…" at bounding box center [369, 436] width 297 height 46
click at [354, 500] on p at bounding box center [369, 508] width 297 height 16
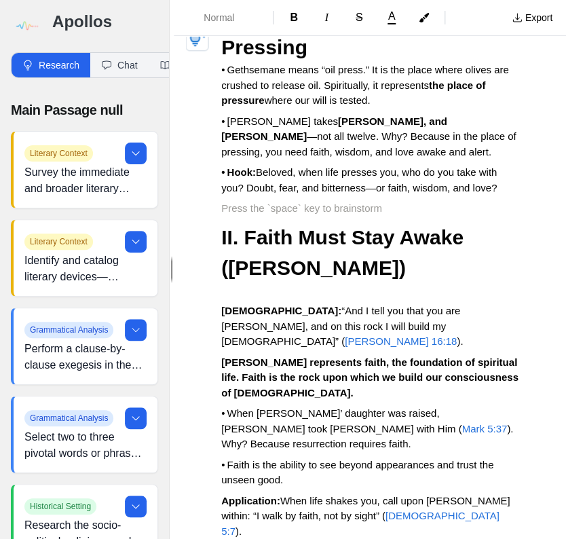
scroll to position [4019, 0]
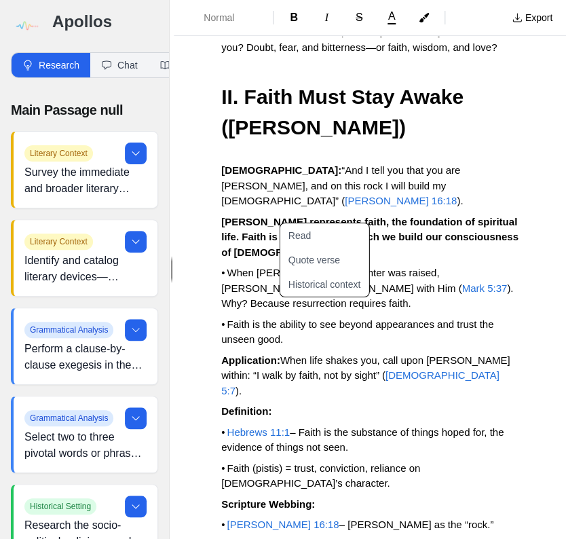
scroll to position [4074, 0]
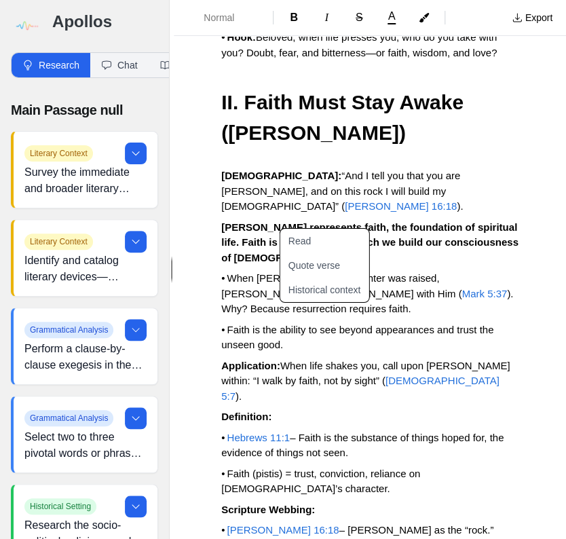
click at [502, 523] on p "• Matthew 16:18 – Peter as the “rock.”" at bounding box center [369, 531] width 297 height 16
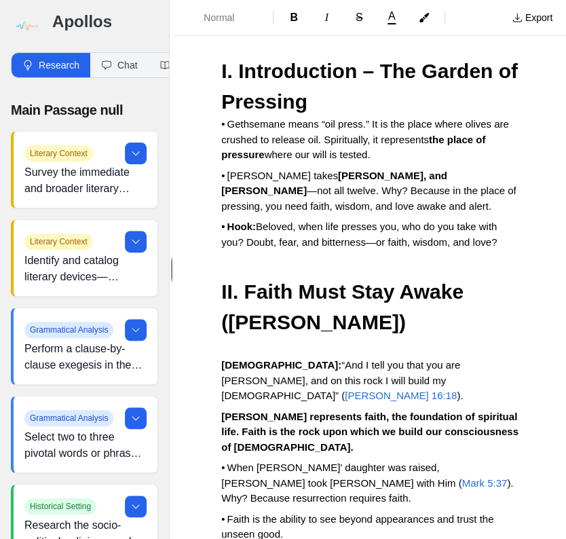
scroll to position [3856, 0]
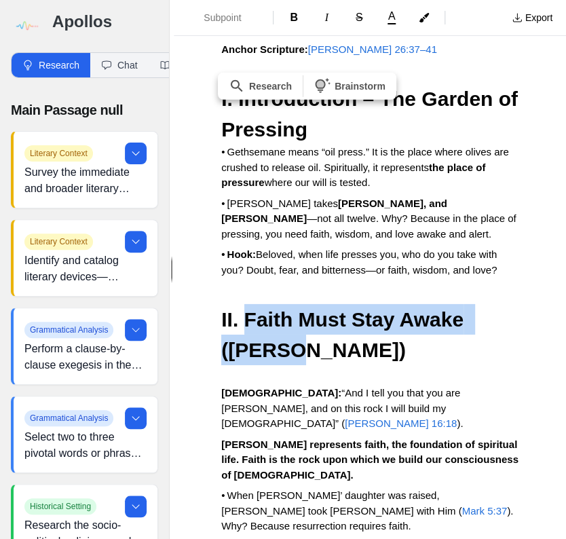
drag, startPoint x: 244, startPoint y: 148, endPoint x: 301, endPoint y: 183, distance: 67.1
click at [301, 304] on h3 "II. Faith Must Stay Awake ([PERSON_NAME])" at bounding box center [369, 334] width 297 height 61
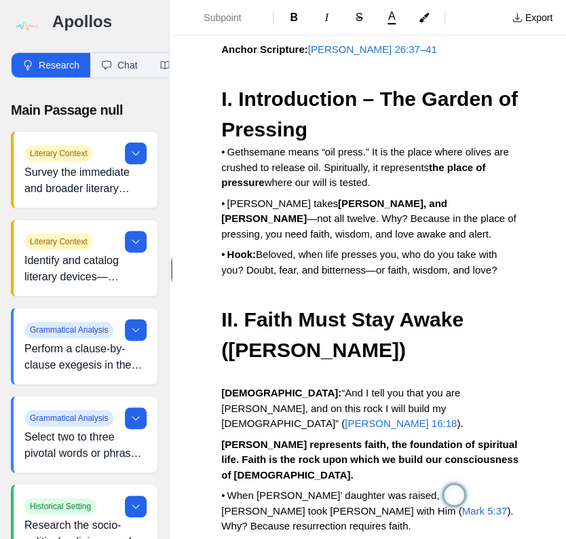
click at [351, 304] on h3 "II. Faith Must Stay Awake ([PERSON_NAME])" at bounding box center [369, 334] width 297 height 61
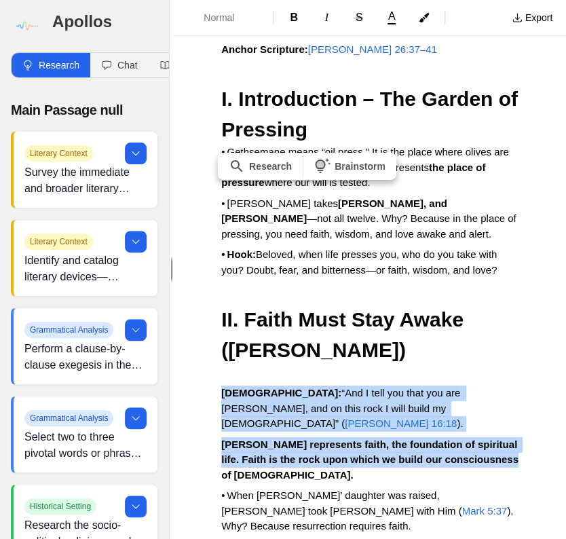
drag, startPoint x: 220, startPoint y: 220, endPoint x: 266, endPoint y: 286, distance: 80.4
click at [382, 437] on p "[PERSON_NAME] represents faith, the foundation of spiritual life. Faith is the …" at bounding box center [369, 460] width 297 height 46
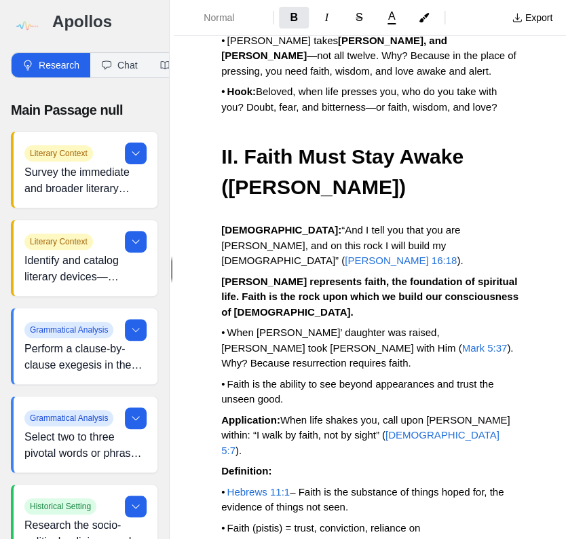
scroll to position [3965, 0]
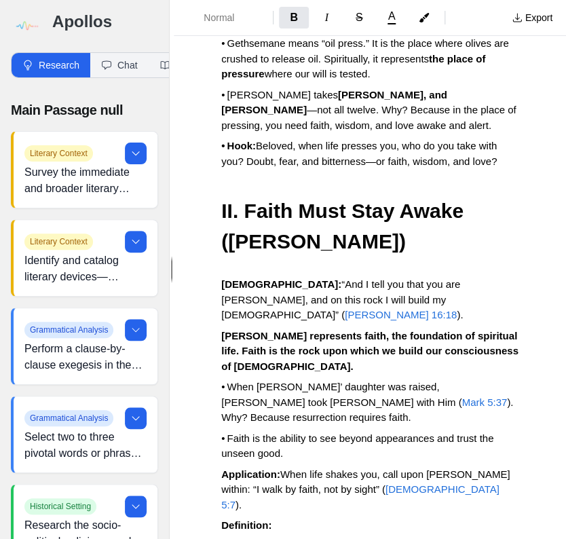
click at [462, 397] on span "Mark 5:37" at bounding box center [484, 403] width 45 height 12
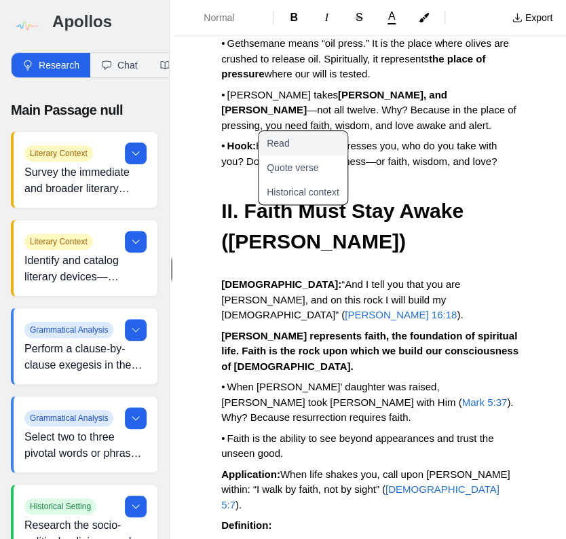
click at [292, 140] on button "Read" at bounding box center [311, 144] width 105 height 24
type input "Mark 5:37 kjv"
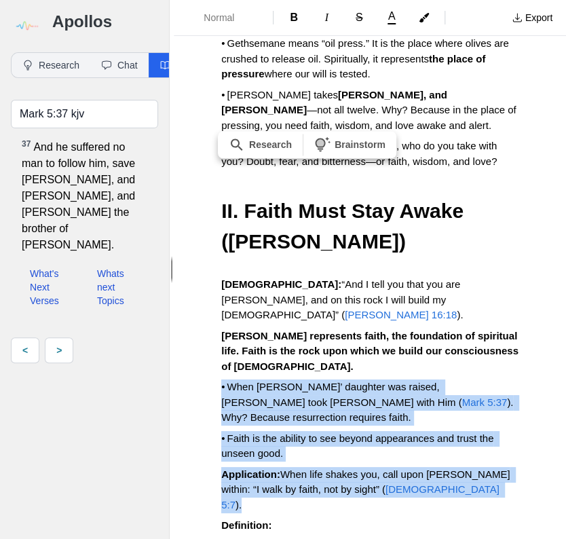
drag, startPoint x: 219, startPoint y: 198, endPoint x: 451, endPoint y: 291, distance: 249.9
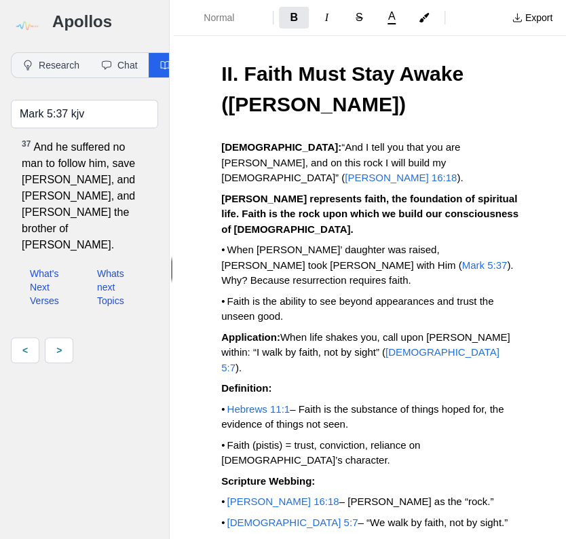
scroll to position [4128, 0]
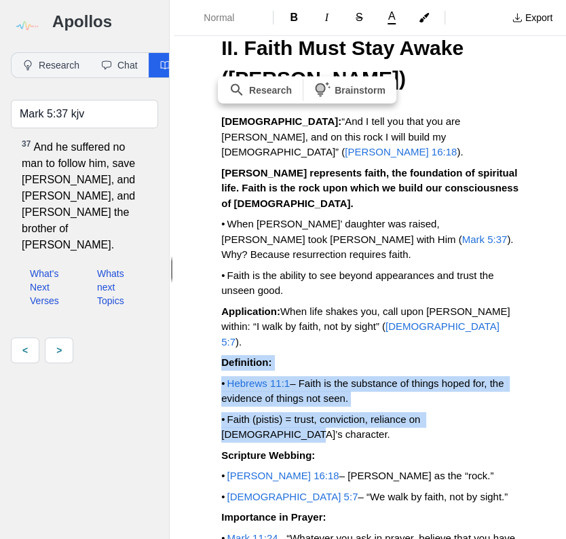
drag, startPoint x: 217, startPoint y: 146, endPoint x: 303, endPoint y: 199, distance: 101.8
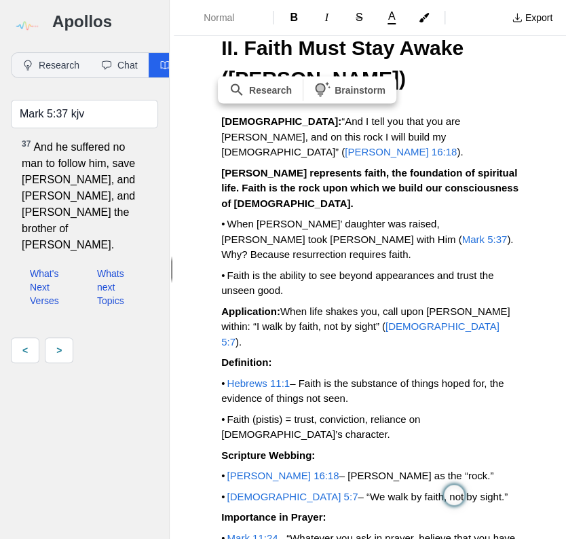
click at [358, 448] on p "Scripture Webbing:" at bounding box center [369, 456] width 297 height 16
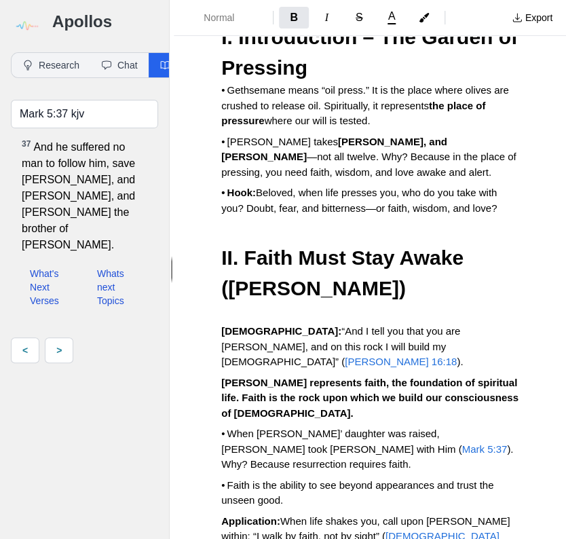
scroll to position [3911, 0]
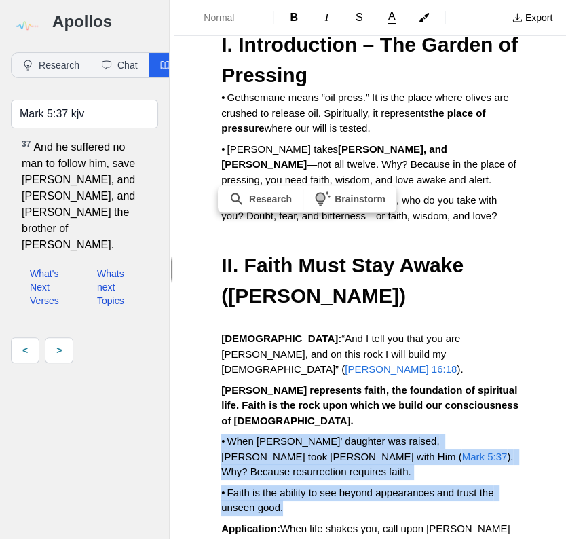
drag, startPoint x: 216, startPoint y: 257, endPoint x: 312, endPoint y: 307, distance: 108.7
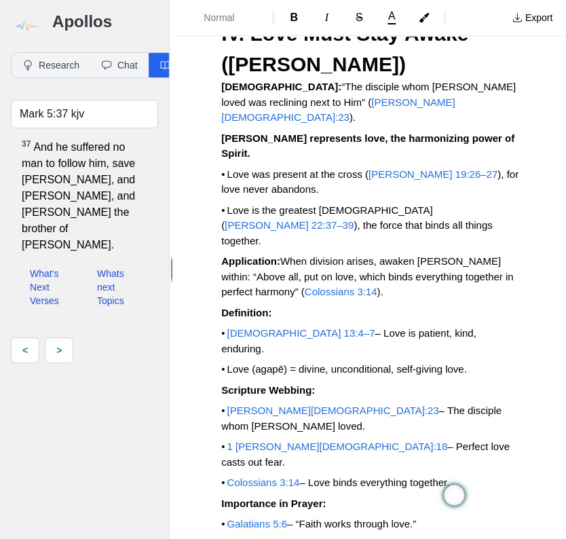
scroll to position [5703, 0]
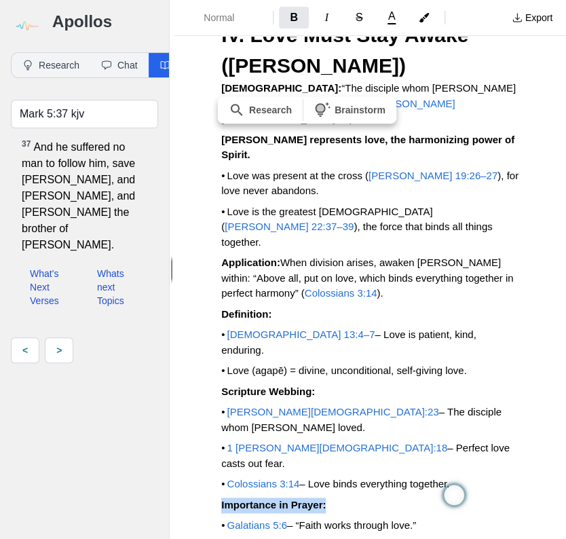
drag, startPoint x: 217, startPoint y: 166, endPoint x: 342, endPoint y: 170, distance: 125.0
click at [491, 498] on p "Importance in Prayer:" at bounding box center [369, 506] width 297 height 16
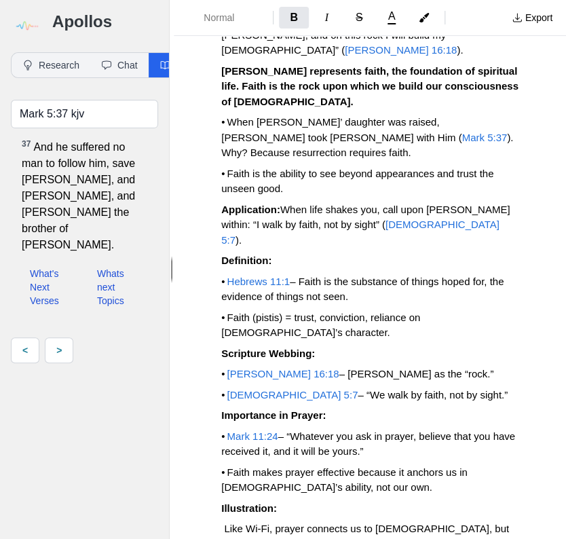
scroll to position [4237, 0]
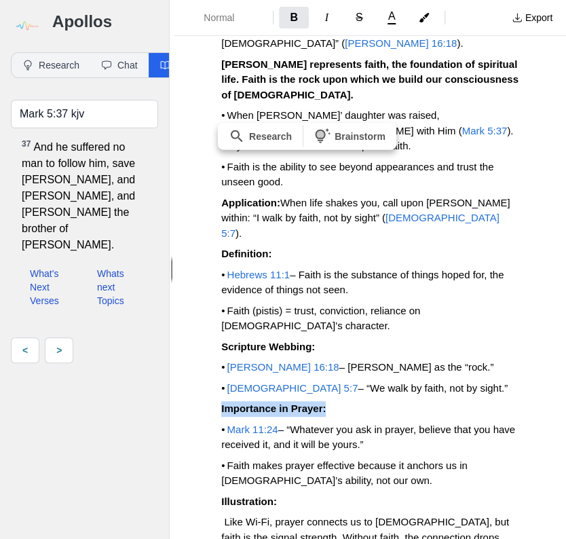
drag, startPoint x: 217, startPoint y: 190, endPoint x: 339, endPoint y: 200, distance: 123.3
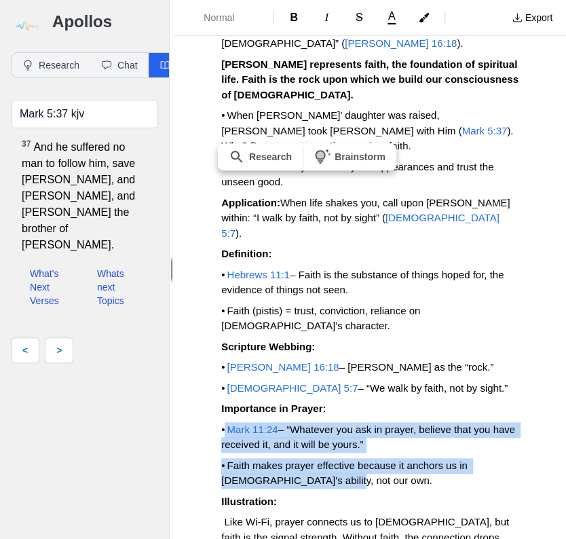
drag, startPoint x: 230, startPoint y: 214, endPoint x: 394, endPoint y: 269, distance: 172.6
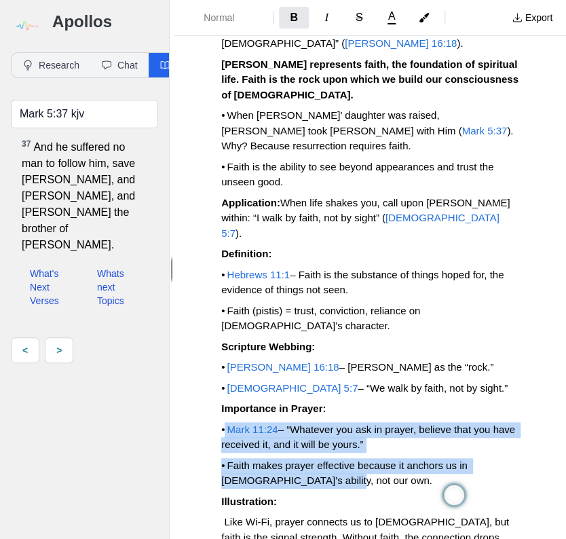
click at [371, 494] on p "Illustration:" at bounding box center [369, 502] width 297 height 16
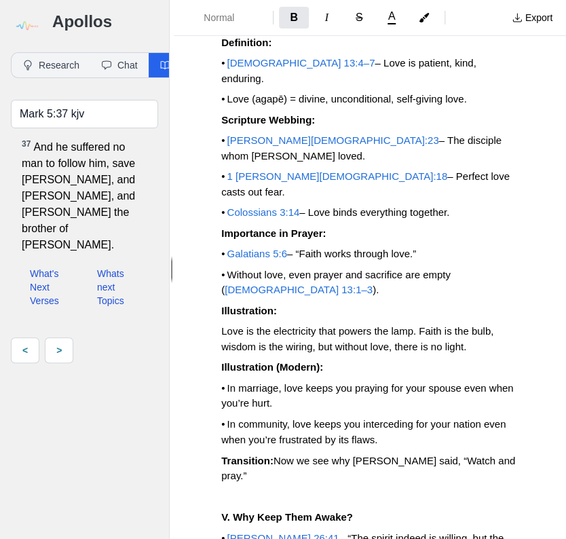
scroll to position [5920, 0]
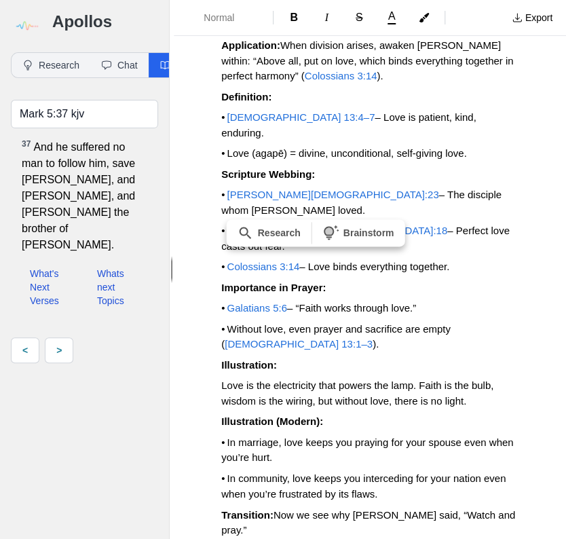
drag, startPoint x: 231, startPoint y: 291, endPoint x: 287, endPoint y: 288, distance: 55.7
drag, startPoint x: 221, startPoint y: 290, endPoint x: 409, endPoint y: 293, distance: 187.4
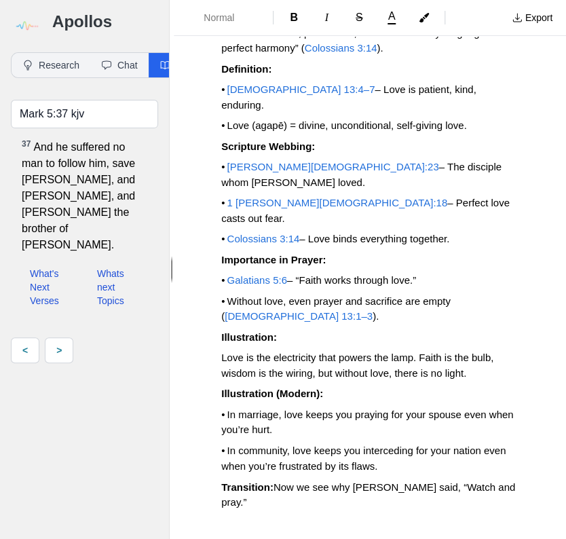
scroll to position [5975, 0]
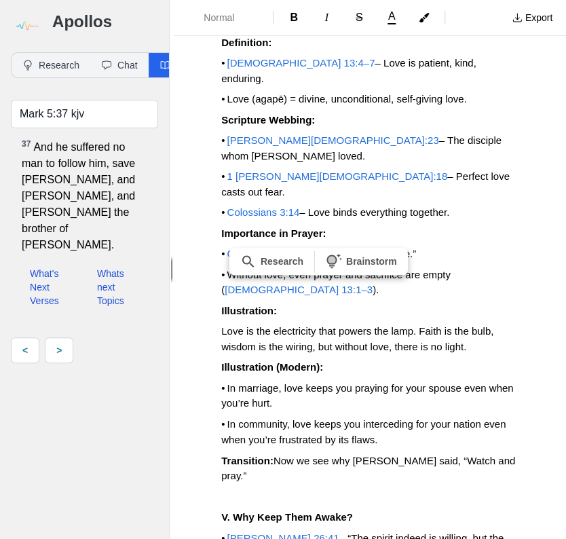
drag, startPoint x: 234, startPoint y: 317, endPoint x: 450, endPoint y: 338, distance: 217.6
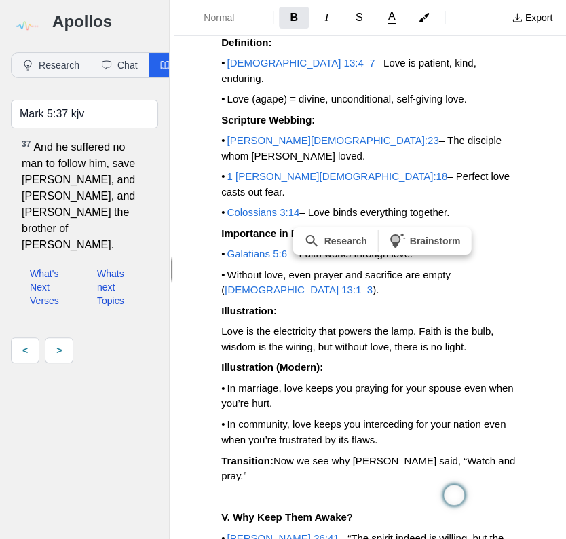
drag, startPoint x: 297, startPoint y: 295, endPoint x: 403, endPoint y: 300, distance: 106.1
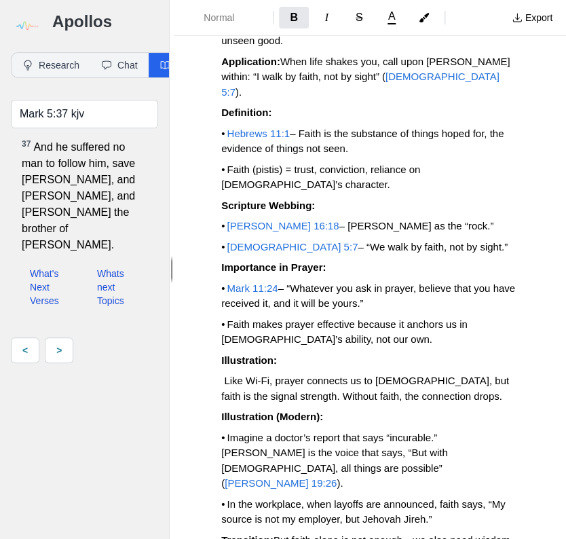
scroll to position [4400, 0]
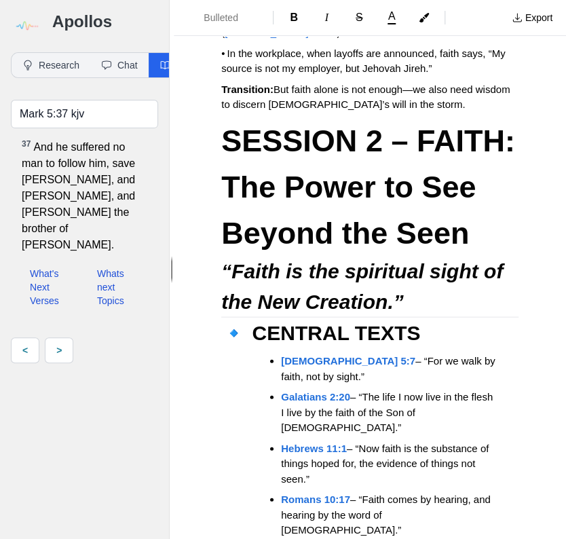
scroll to position [4835, 0]
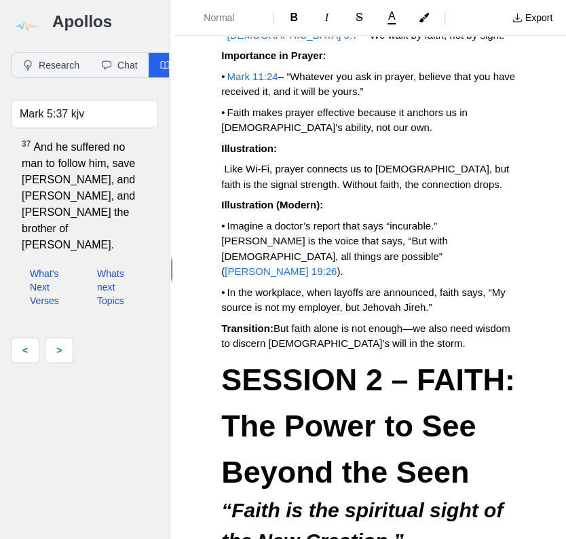
scroll to position [4508, 0]
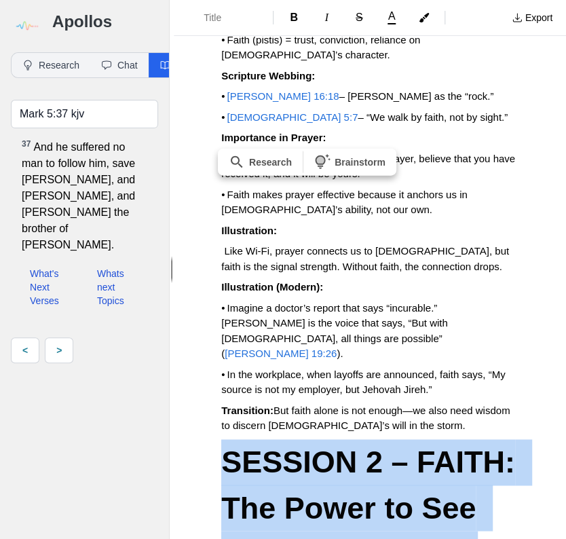
drag, startPoint x: 228, startPoint y: 233, endPoint x: 407, endPoint y: 356, distance: 217.3
click at [426, 383] on div "Teaching: Watching and Praying – Standing Firm in Temptation Scripture Focus [P…" at bounding box center [370, 134] width 392 height 9144
click at [249, 21] on span "Title" at bounding box center [228, 18] width 48 height 14
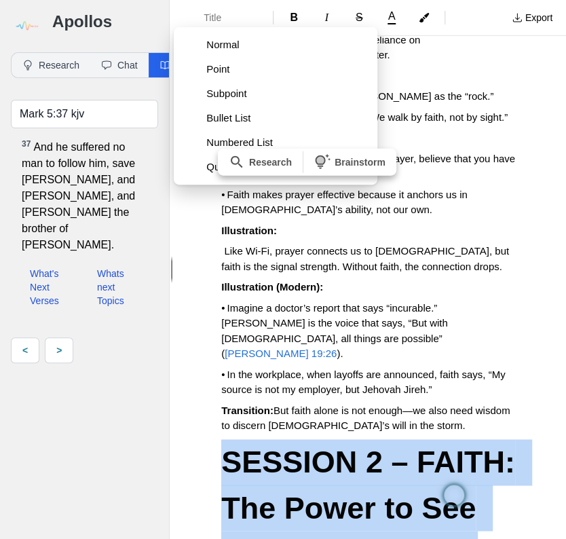
click at [240, 97] on span "Subpoint" at bounding box center [286, 94] width 160 height 14
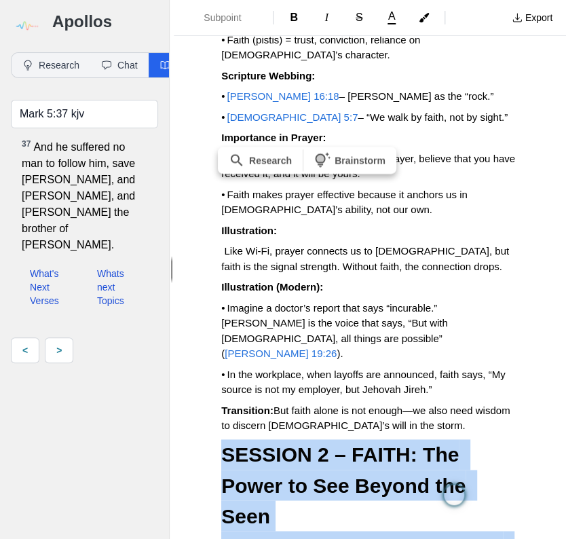
click at [506, 439] on h3 "SESSION 2 – FAITH: The Power to See Beyond the Seen" at bounding box center [369, 485] width 297 height 92
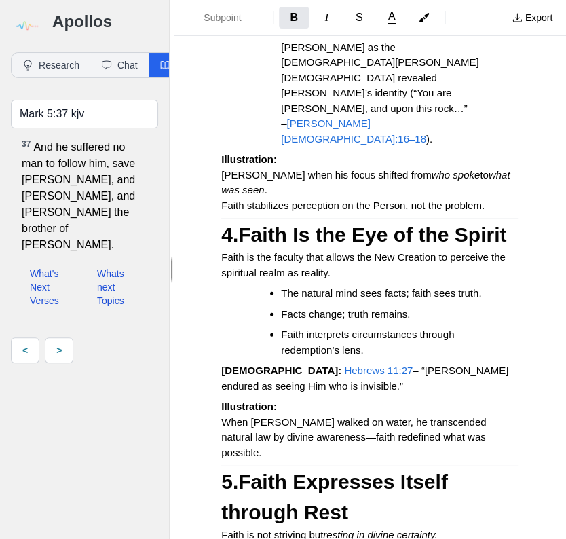
scroll to position [6409, 0]
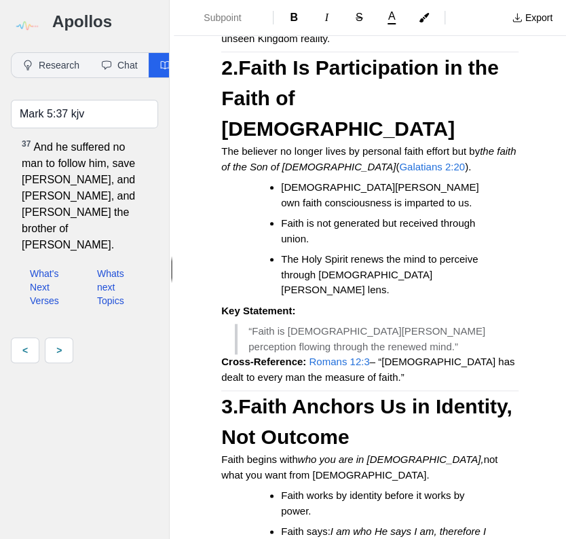
scroll to position [5703, 0]
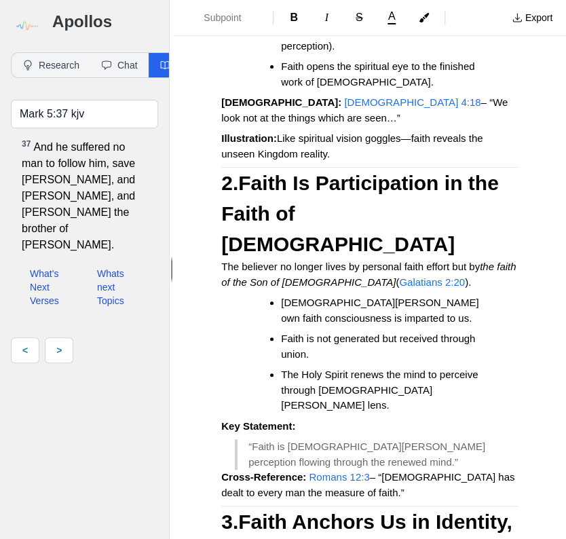
click at [27, 22] on img at bounding box center [26, 26] width 31 height 31
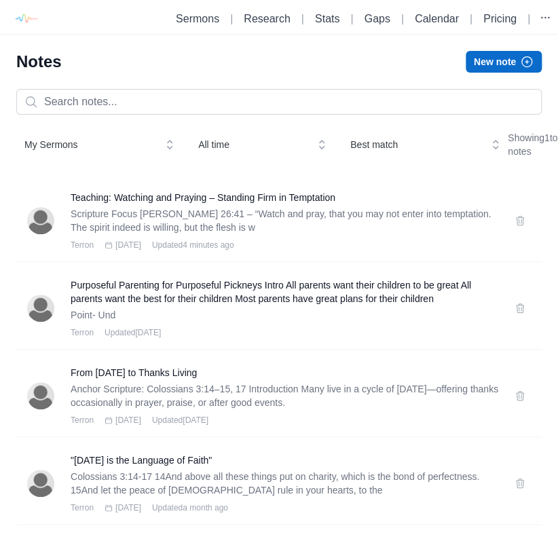
click at [516, 62] on button "New note" at bounding box center [504, 62] width 76 height 22
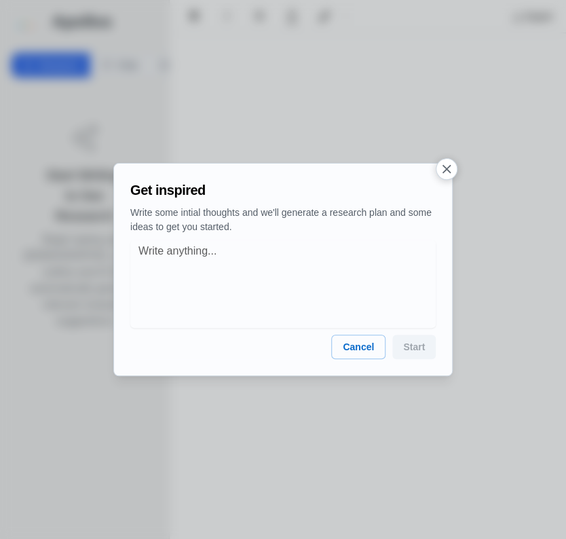
click at [447, 171] on icon "button" at bounding box center [446, 169] width 14 height 14
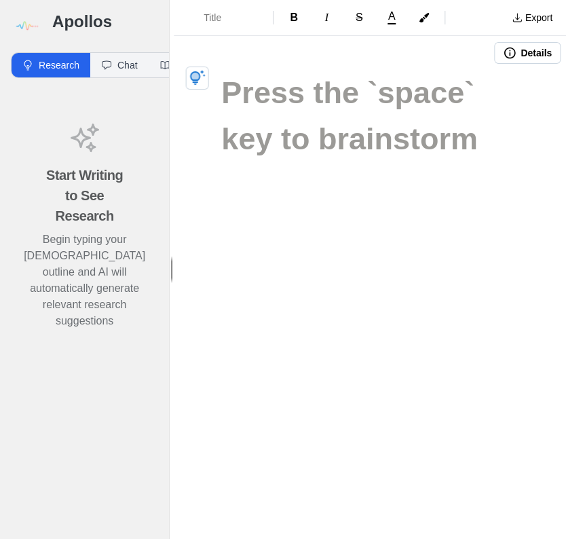
click at [225, 52] on div at bounding box center [336, 53] width 315 height 22
click at [225, 90] on h1 at bounding box center [369, 93] width 297 height 46
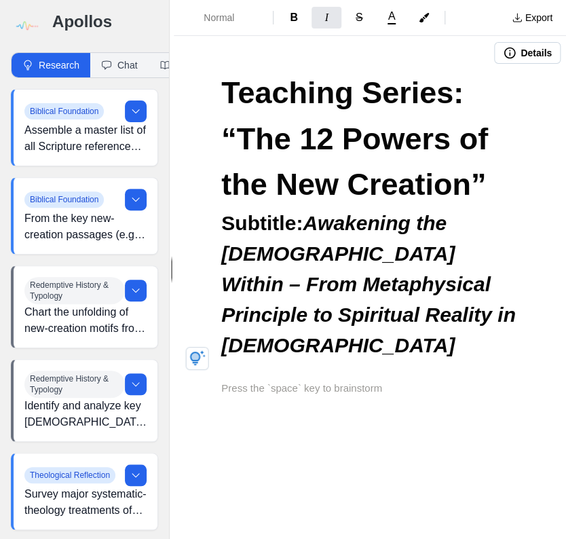
click at [225, 381] on p at bounding box center [369, 389] width 297 height 16
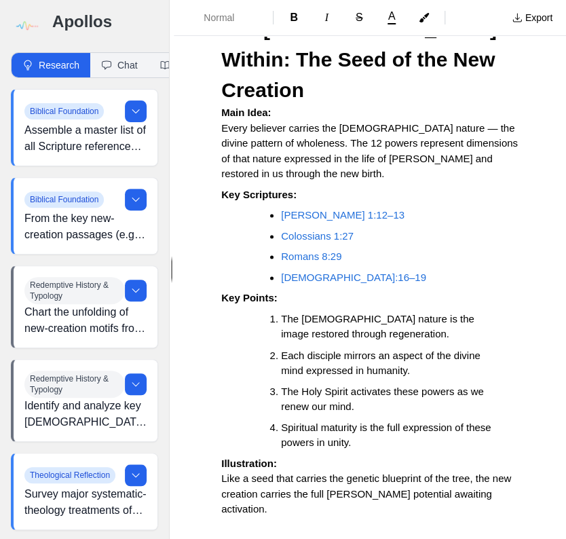
scroll to position [416, 0]
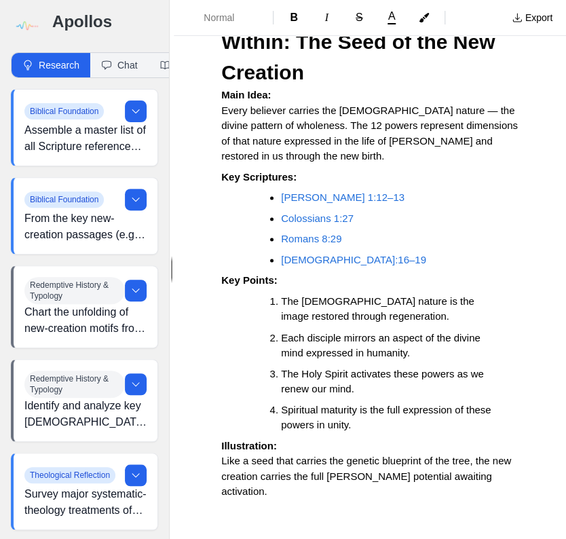
click at [219, 471] on div "Teaching Series: “The 12 Powers of the New Creation” Subtitle: Awakening the Ch…" at bounding box center [370, 127] width 392 height 946
click at [290, 439] on div "Teaching Series: “The 12 Powers of the New Creation” Subtitle: Awakening the Ch…" at bounding box center [370, 127] width 392 height 946
click at [223, 525] on p at bounding box center [369, 533] width 297 height 16
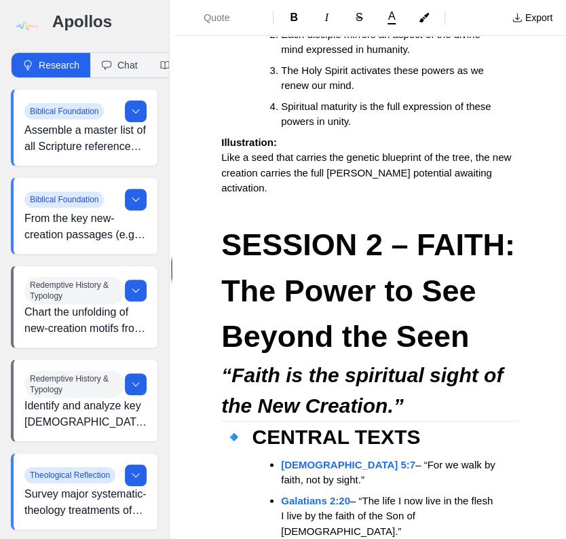
scroll to position [657, 0]
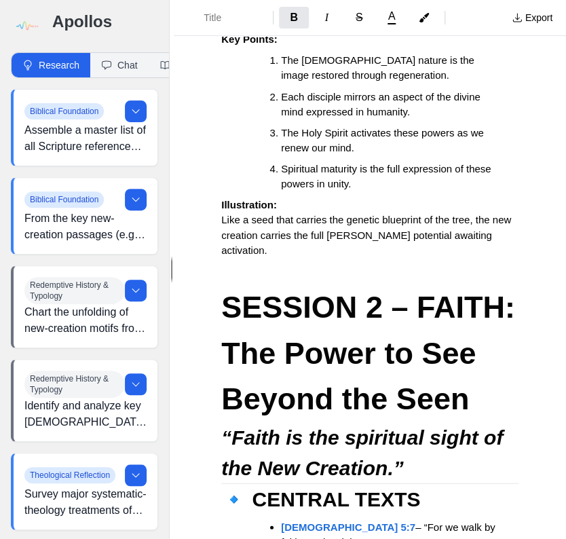
click at [227, 289] on strong "SESSION 2 – FAITH: The Power to See Beyond the Seen" at bounding box center [372, 352] width 302 height 126
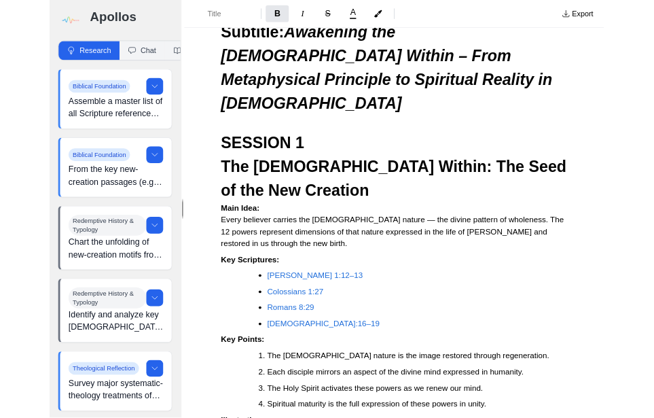
scroll to position [81, 0]
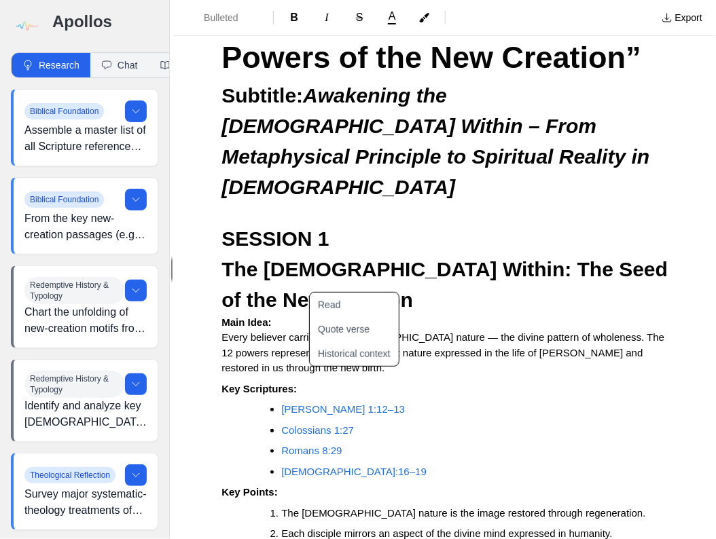
click at [312, 403] on span "John 1:12–13" at bounding box center [343, 409] width 124 height 12
click at [331, 306] on button "Read" at bounding box center [362, 305] width 105 height 24
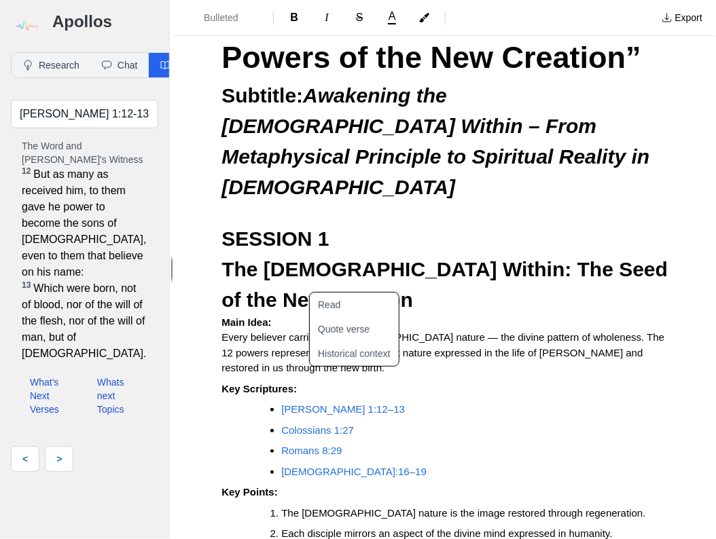
click at [311, 423] on li "Colossians 1:27" at bounding box center [463, 431] width 365 height 16
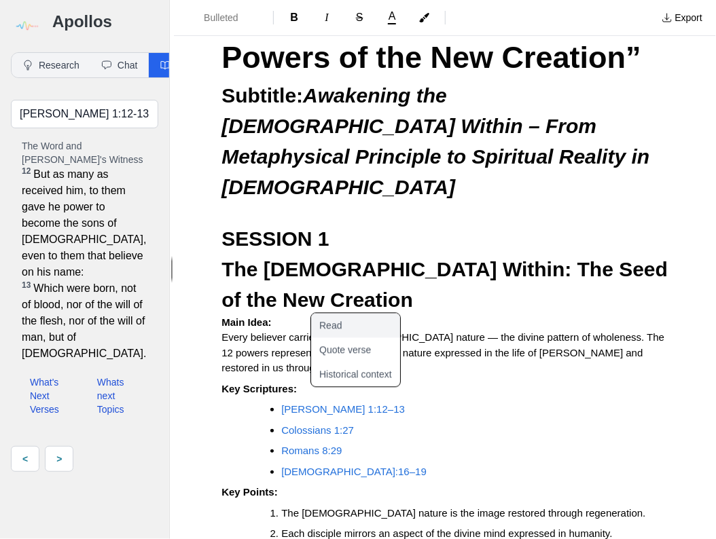
click at [337, 321] on button "Read" at bounding box center [363, 326] width 105 height 24
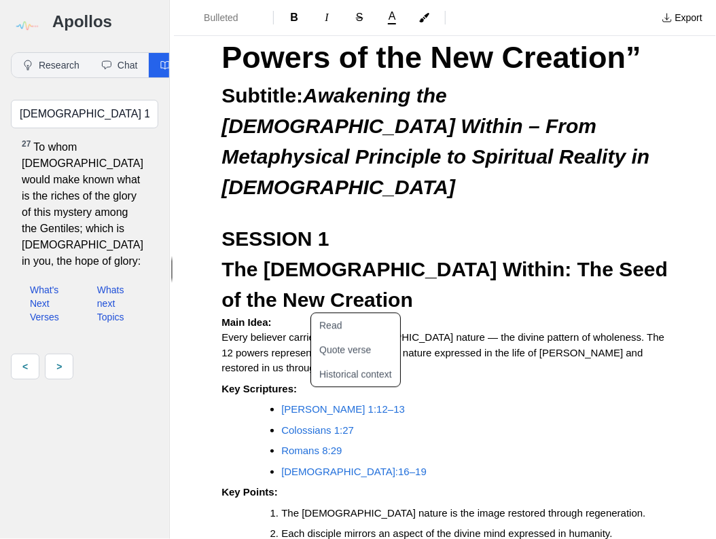
click at [470, 402] on li "John 1:12–13" at bounding box center [463, 410] width 365 height 16
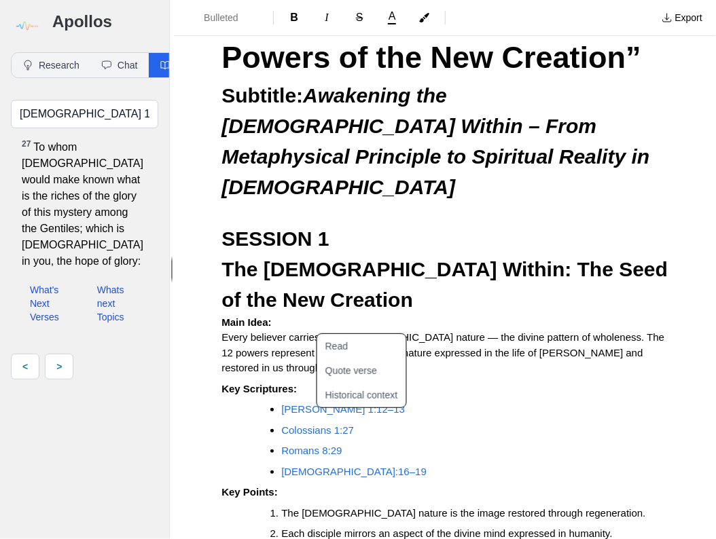
click at [320, 445] on span "Romans 8:29" at bounding box center [311, 451] width 60 height 12
click at [335, 350] on button "Read" at bounding box center [369, 346] width 105 height 24
type input "Romans 8:29 kjv"
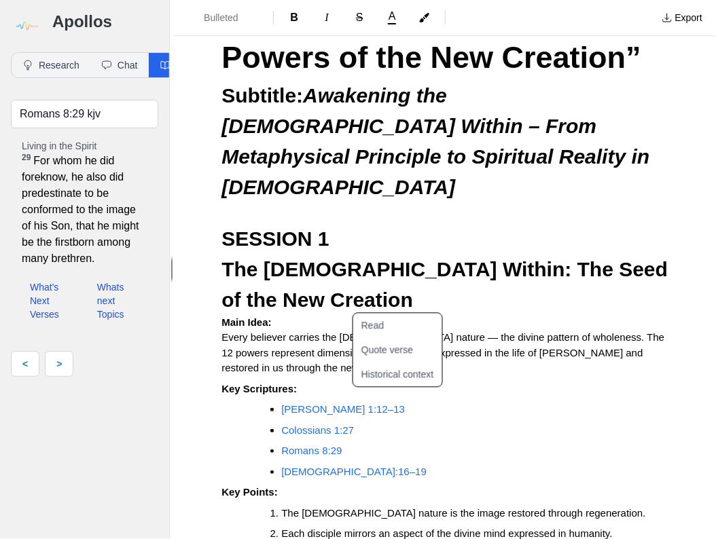
click at [519, 423] on li "Colossians 1:27" at bounding box center [463, 431] width 365 height 16
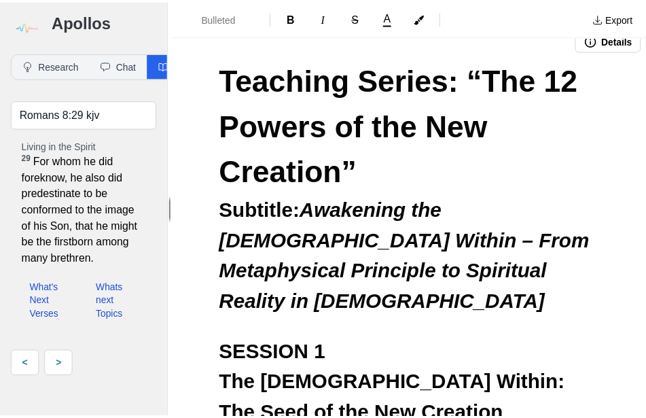
scroll to position [0, 0]
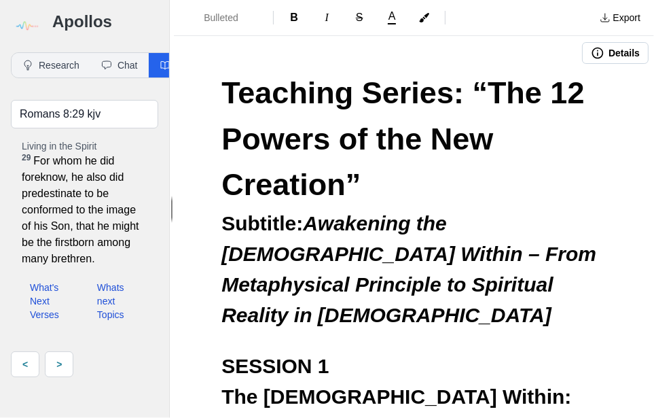
click at [21, 28] on img at bounding box center [26, 26] width 31 height 31
